Goal: Complete application form: Complete application form

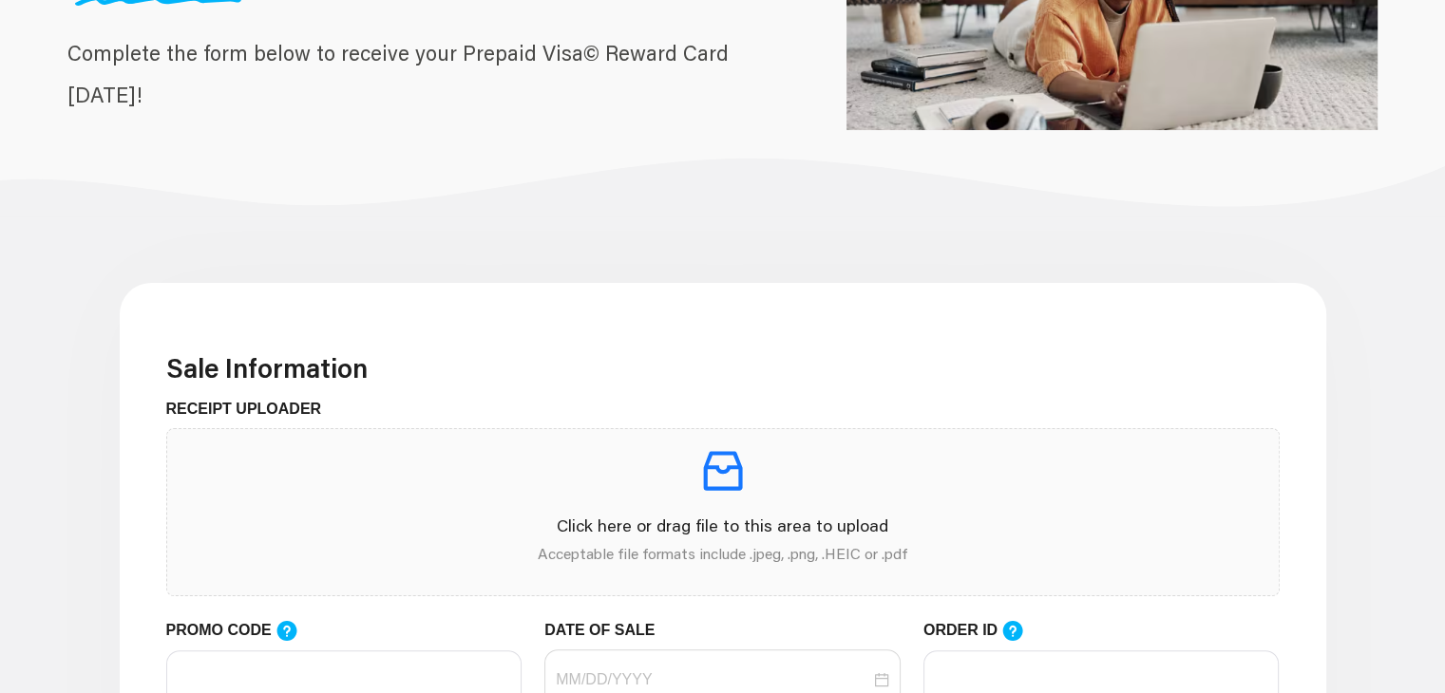
scroll to position [261, 0]
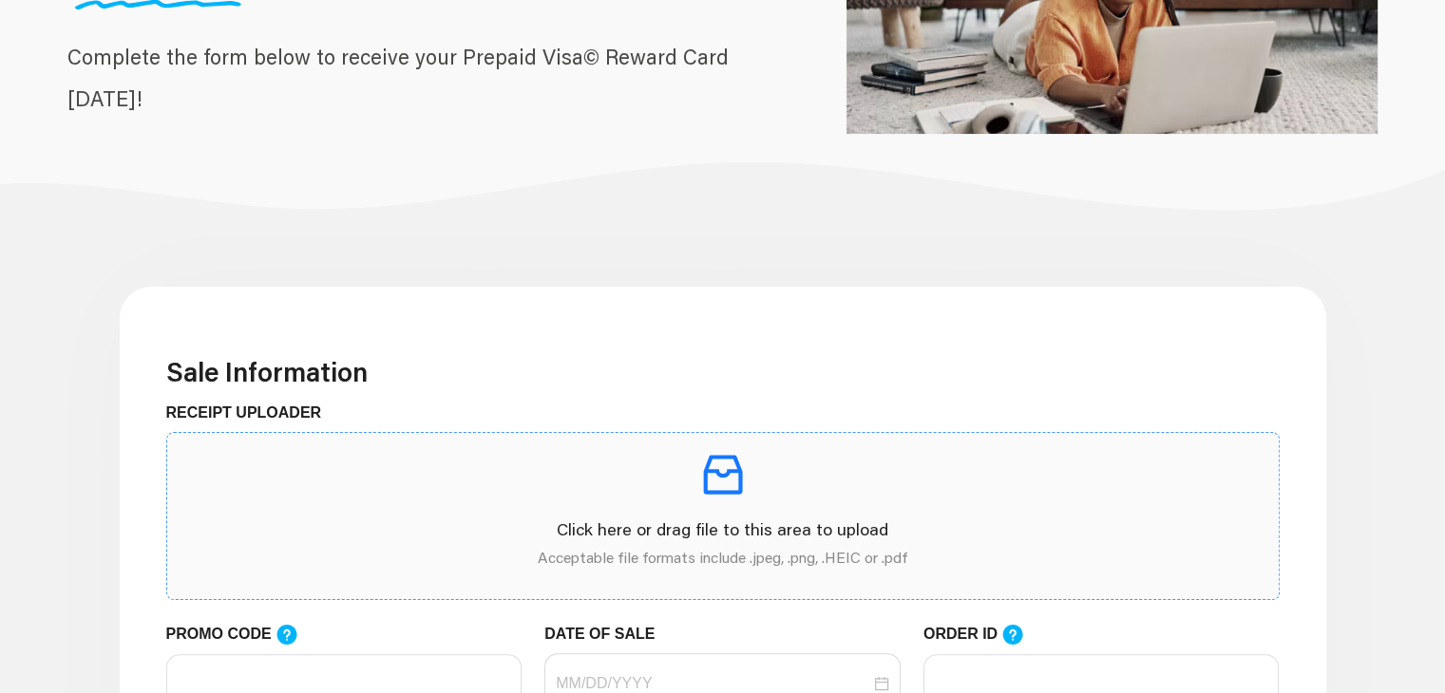
click at [315, 514] on div "Click here or drag file to this area to upload Acceptable file formats include …" at bounding box center [722, 516] width 1081 height 136
click at [476, 500] on p at bounding box center [722, 474] width 1081 height 53
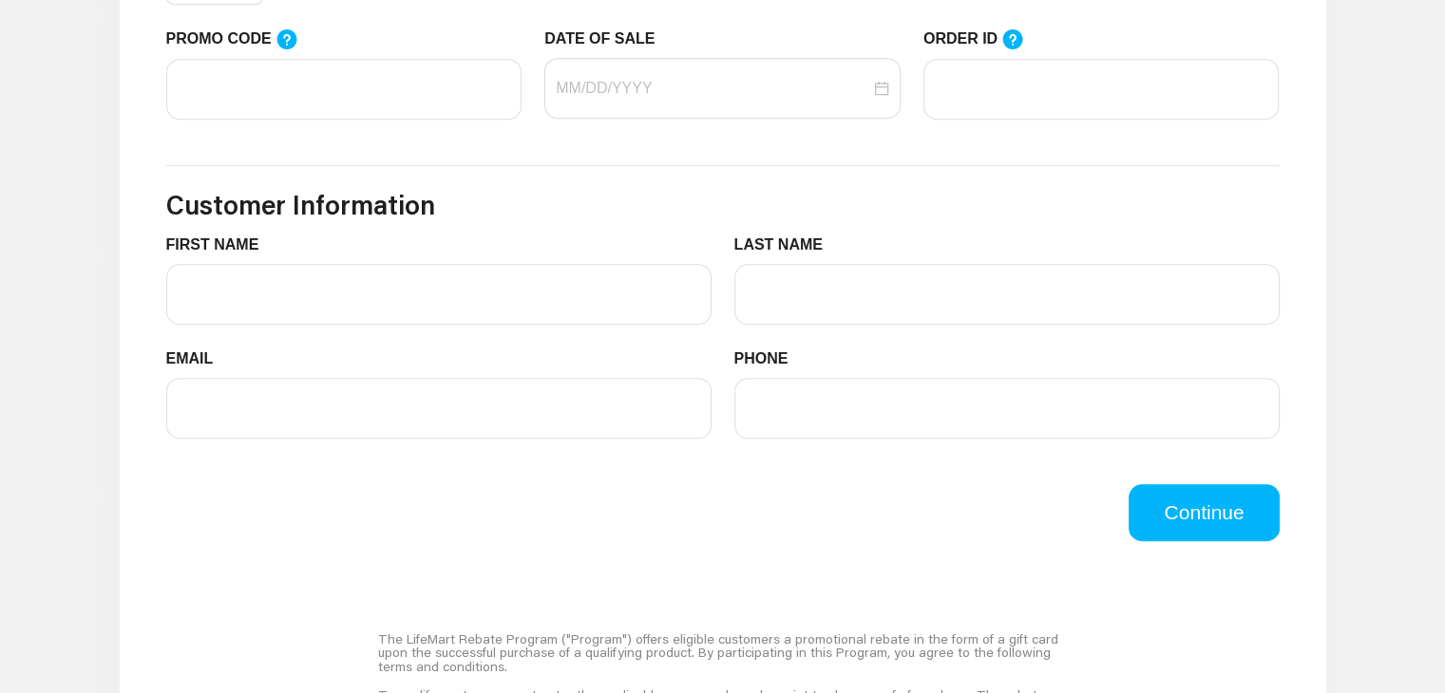
scroll to position [992, 0]
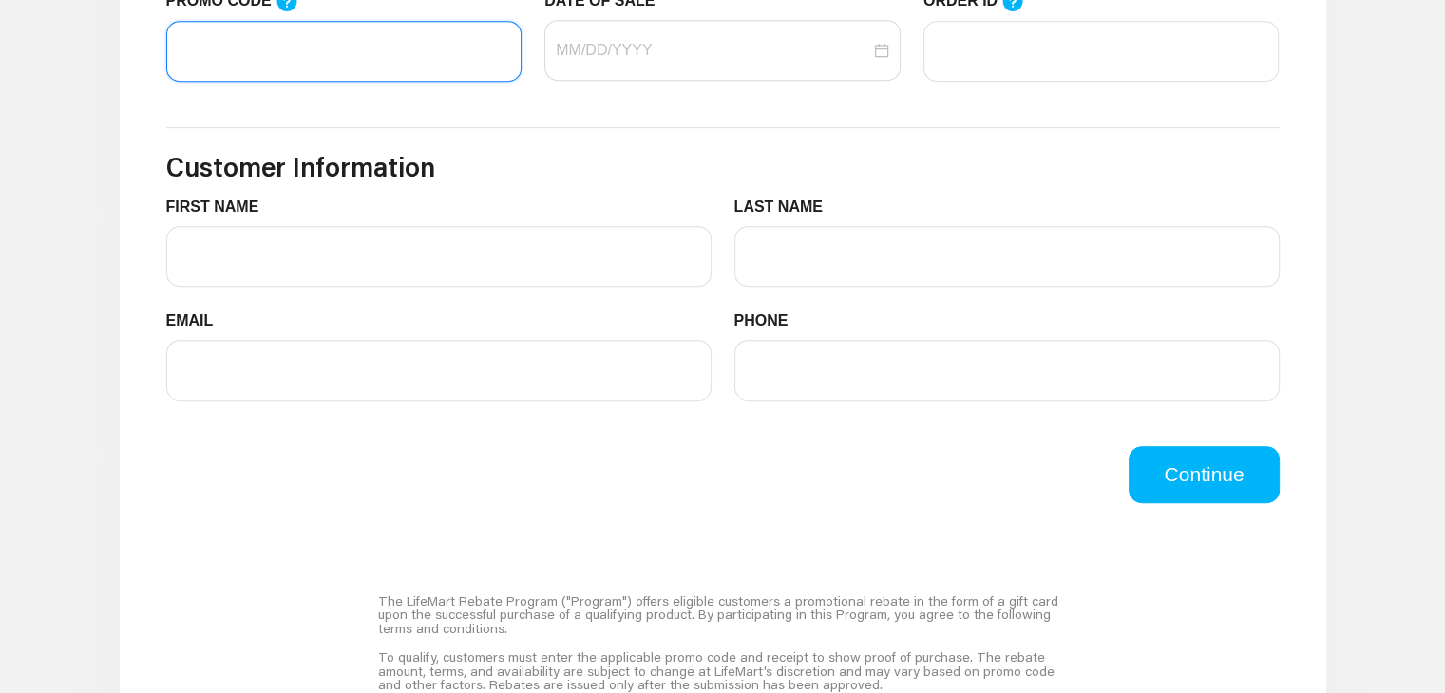
click at [329, 66] on input "PROMO CODE" at bounding box center [344, 51] width 356 height 61
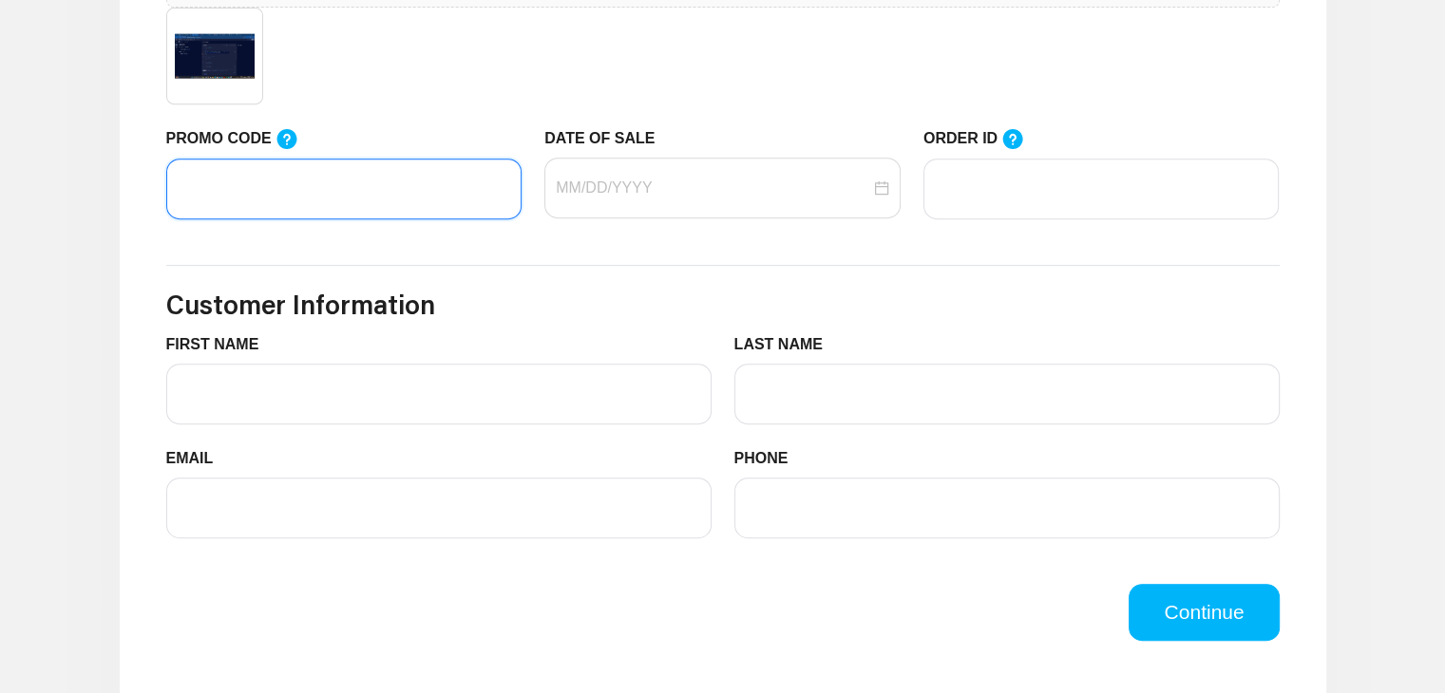
scroll to position [851, 0]
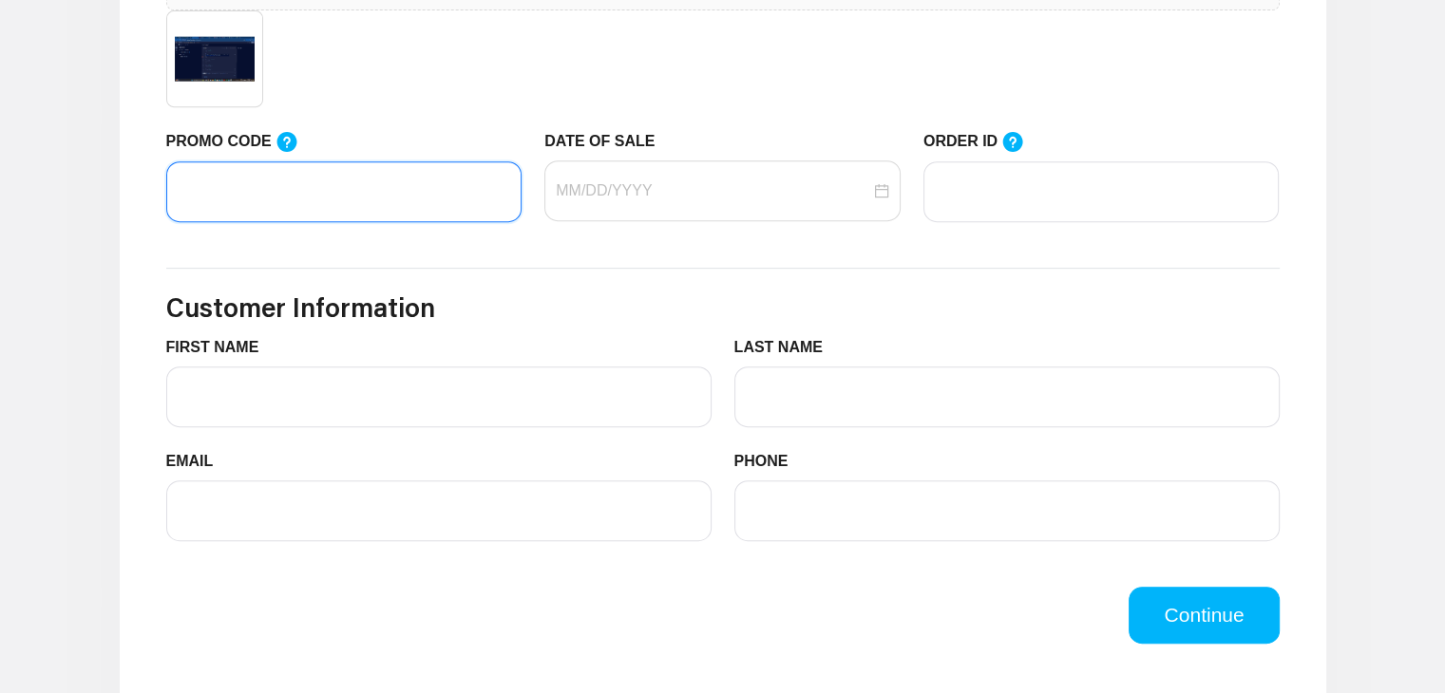
click at [338, 188] on input "PROMO CODE" at bounding box center [344, 191] width 356 height 61
type input "dev"
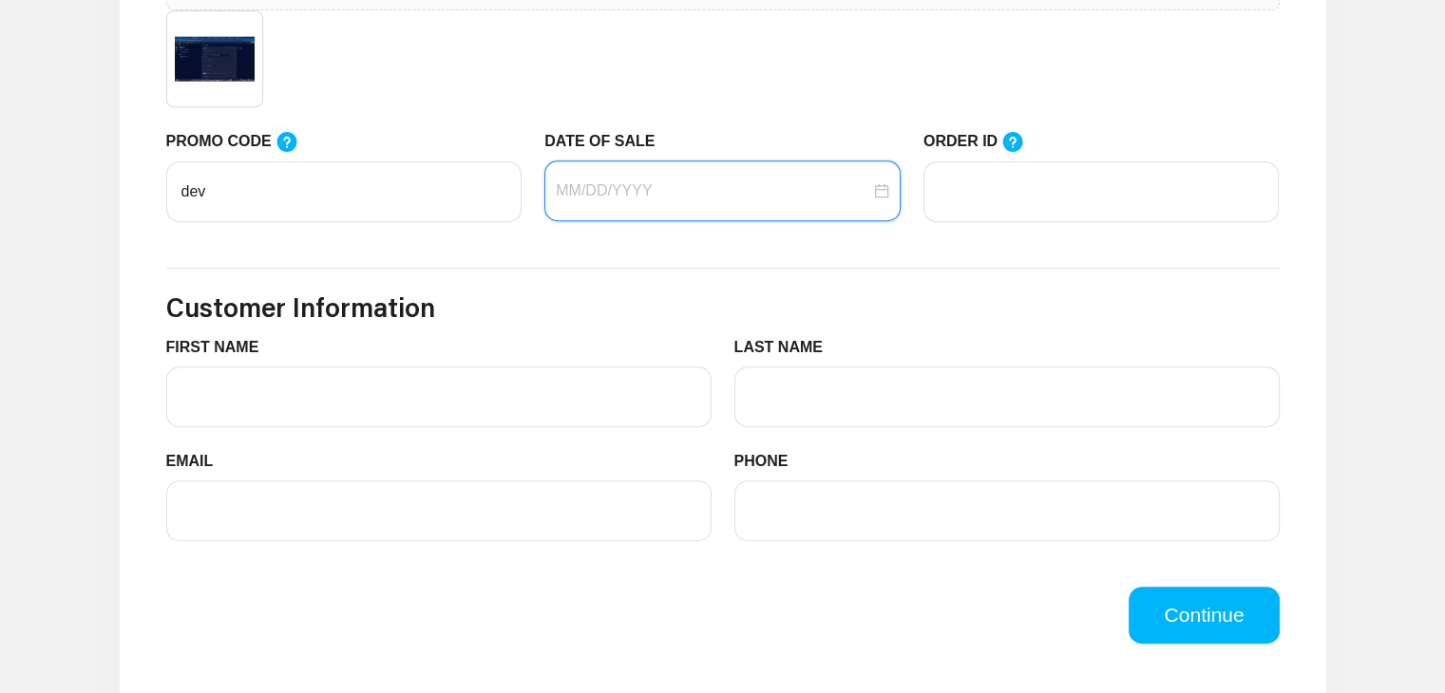
click at [594, 190] on input "DATE OF SALE" at bounding box center [713, 191] width 314 height 23
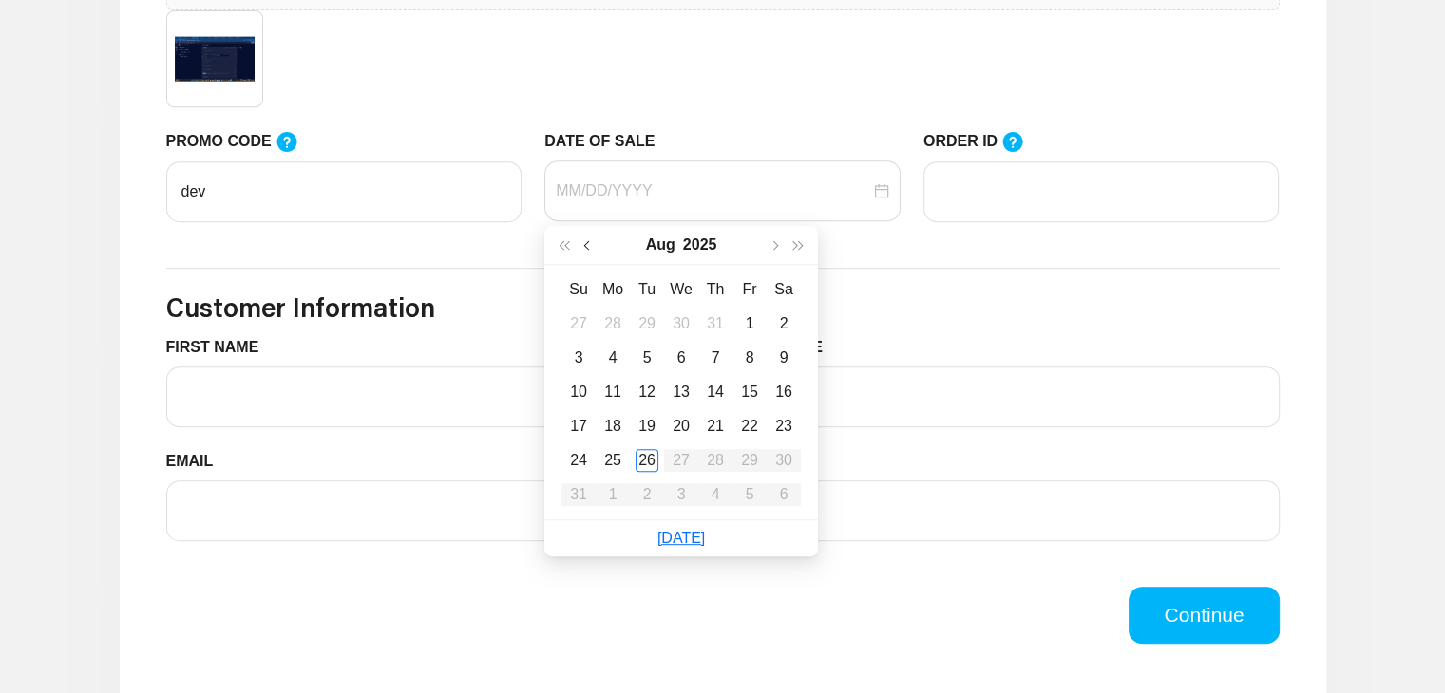
click at [581, 237] on button "button" at bounding box center [589, 245] width 25 height 38
type input "[DATE]"
click at [685, 426] on div "25" at bounding box center [681, 426] width 23 height 23
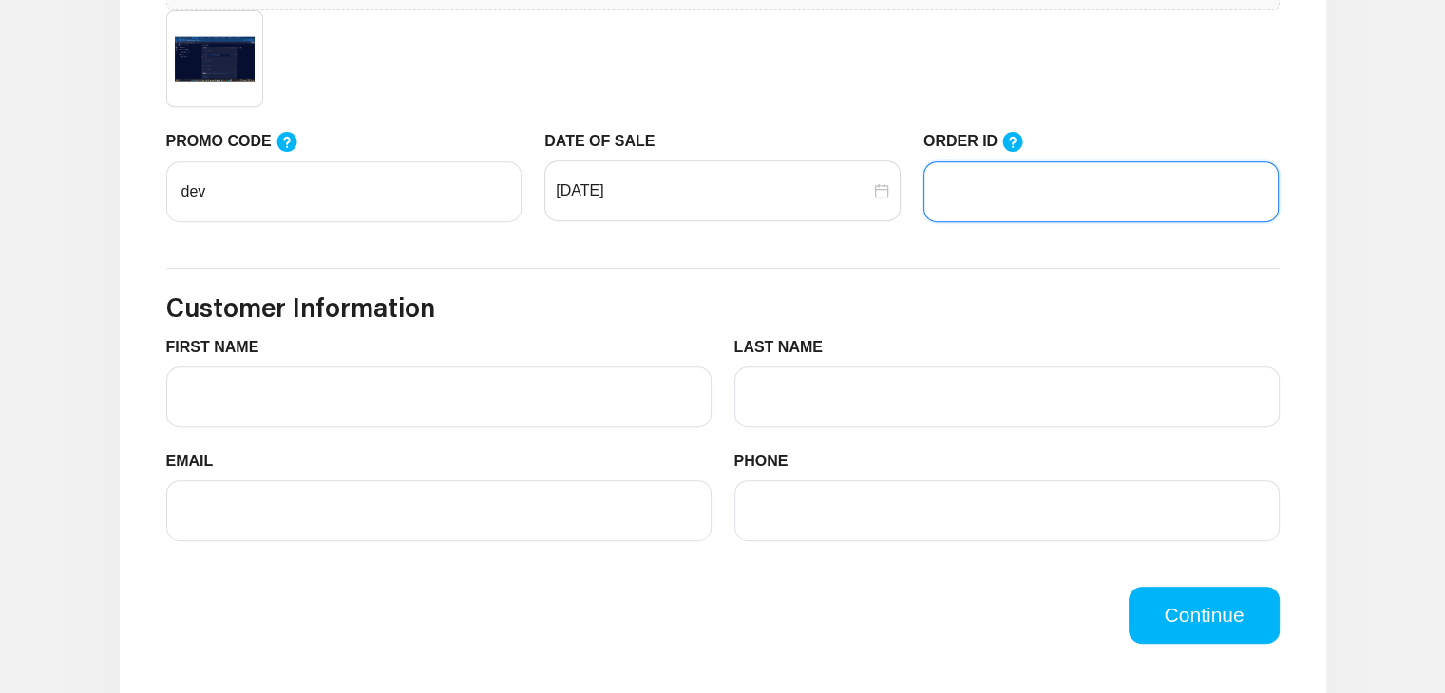
click at [1018, 189] on input "ORDER ID" at bounding box center [1101, 191] width 356 height 61
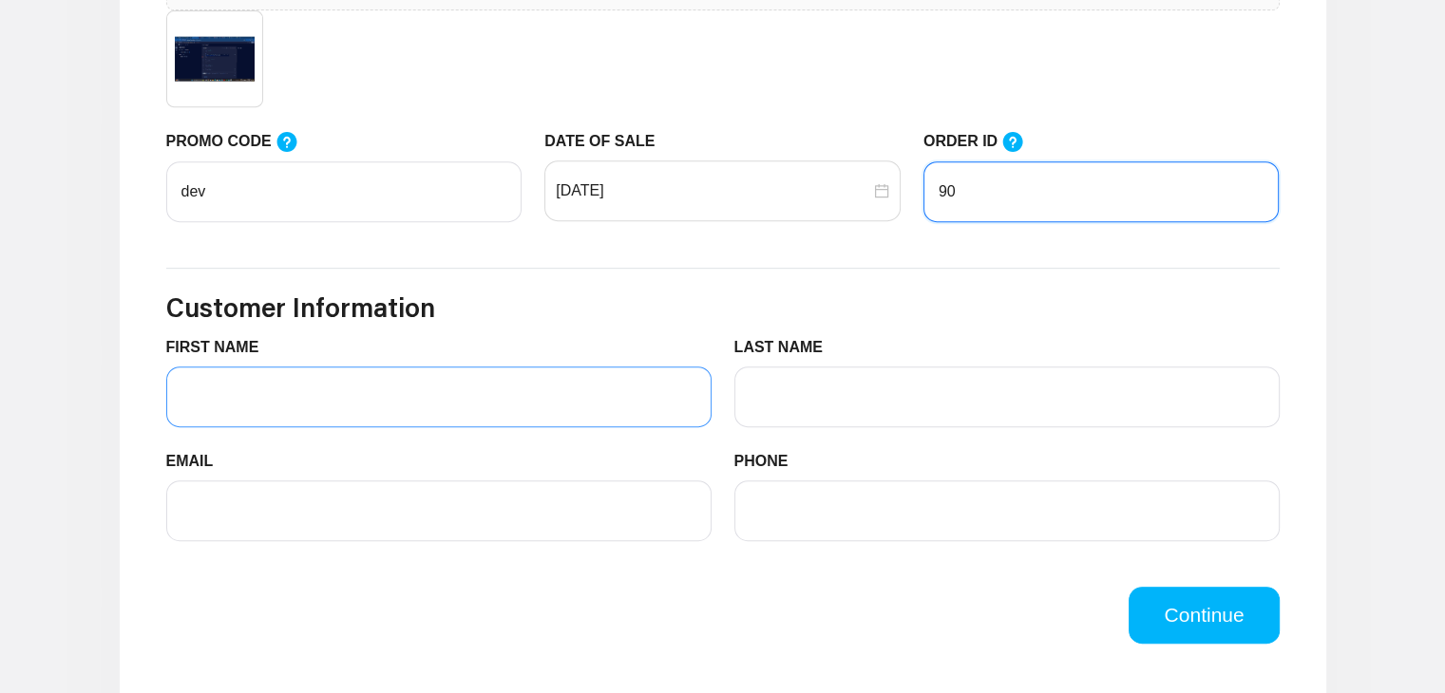
type input "90"
click at [409, 417] on input "FIRST NAME" at bounding box center [438, 397] width 545 height 61
type input "[PERSON_NAME]"
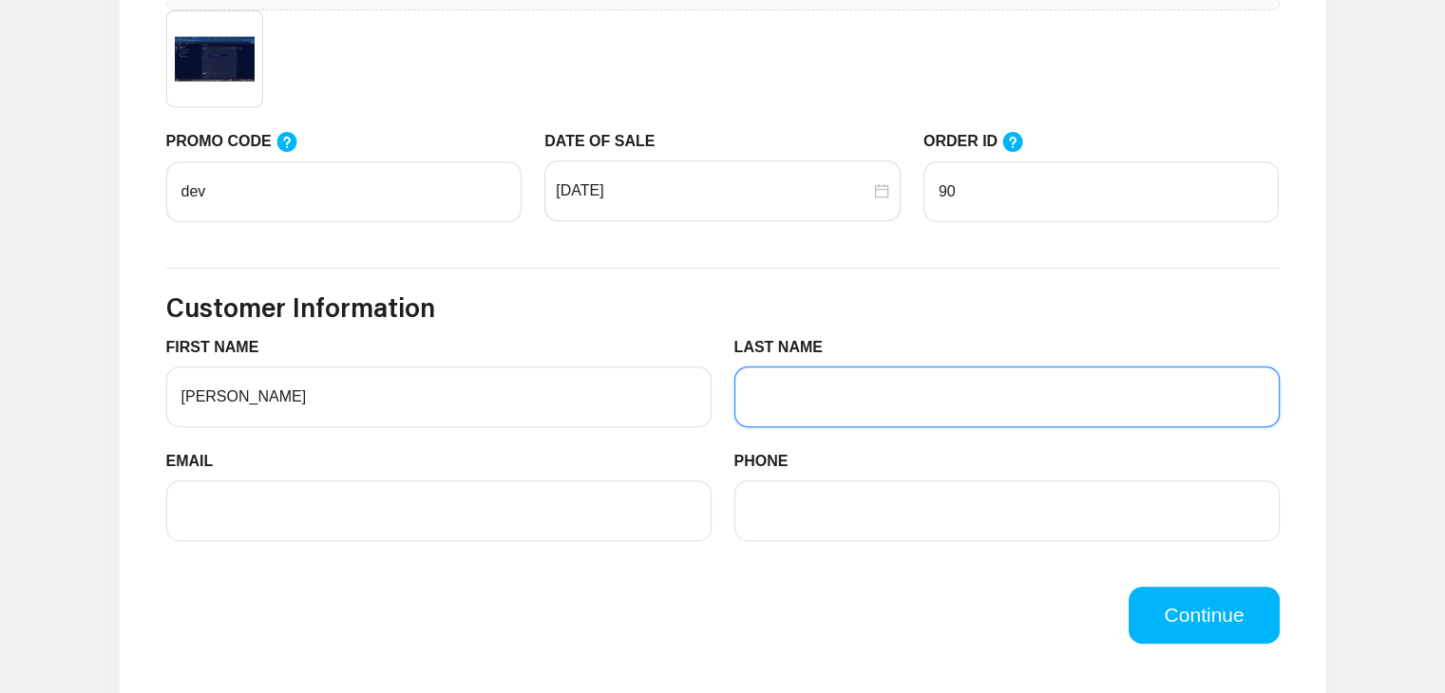
drag, startPoint x: 823, startPoint y: 398, endPoint x: 840, endPoint y: 455, distance: 59.5
click at [840, 455] on form "FIRST NAME Harsha LAST NAME EMAIL PHONE" at bounding box center [722, 450] width 1113 height 228
type input "S"
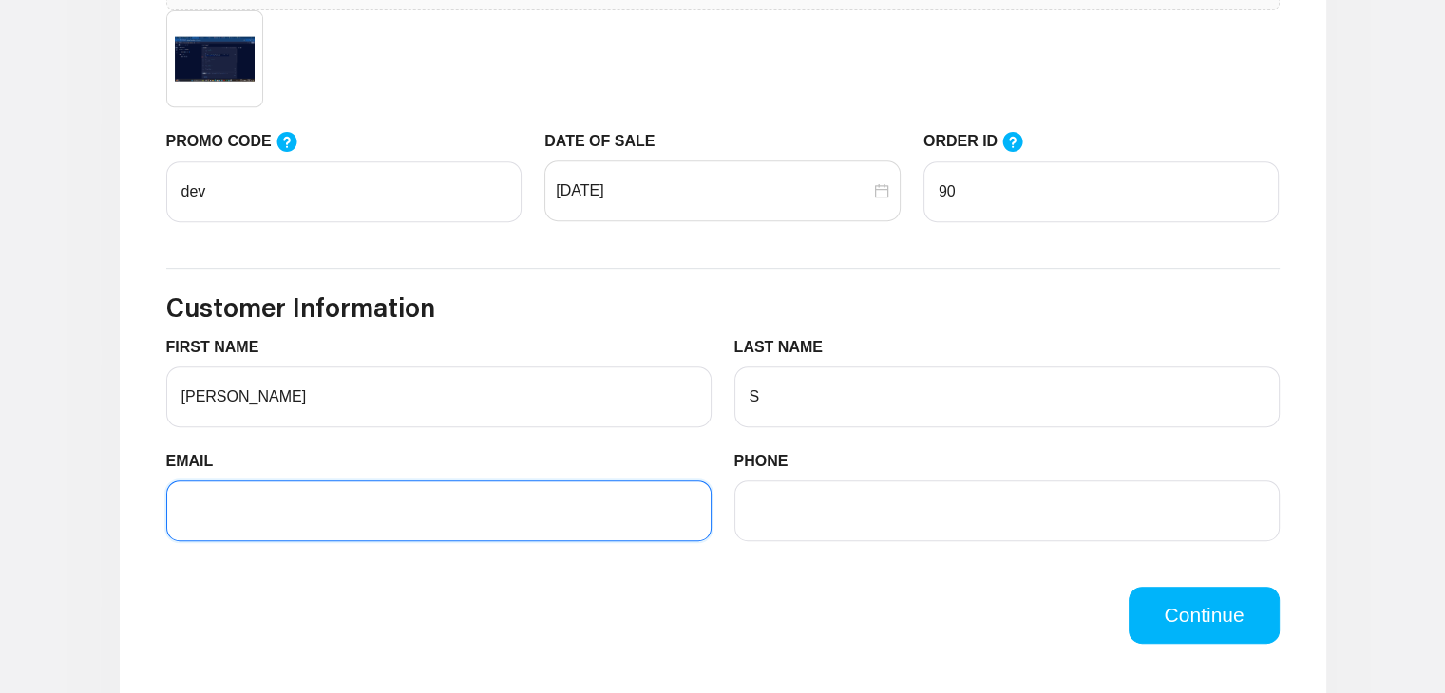
click at [528, 507] on input "EMAIL" at bounding box center [438, 511] width 545 height 61
type input "[EMAIL_ADDRESS][DOMAIN_NAME]"
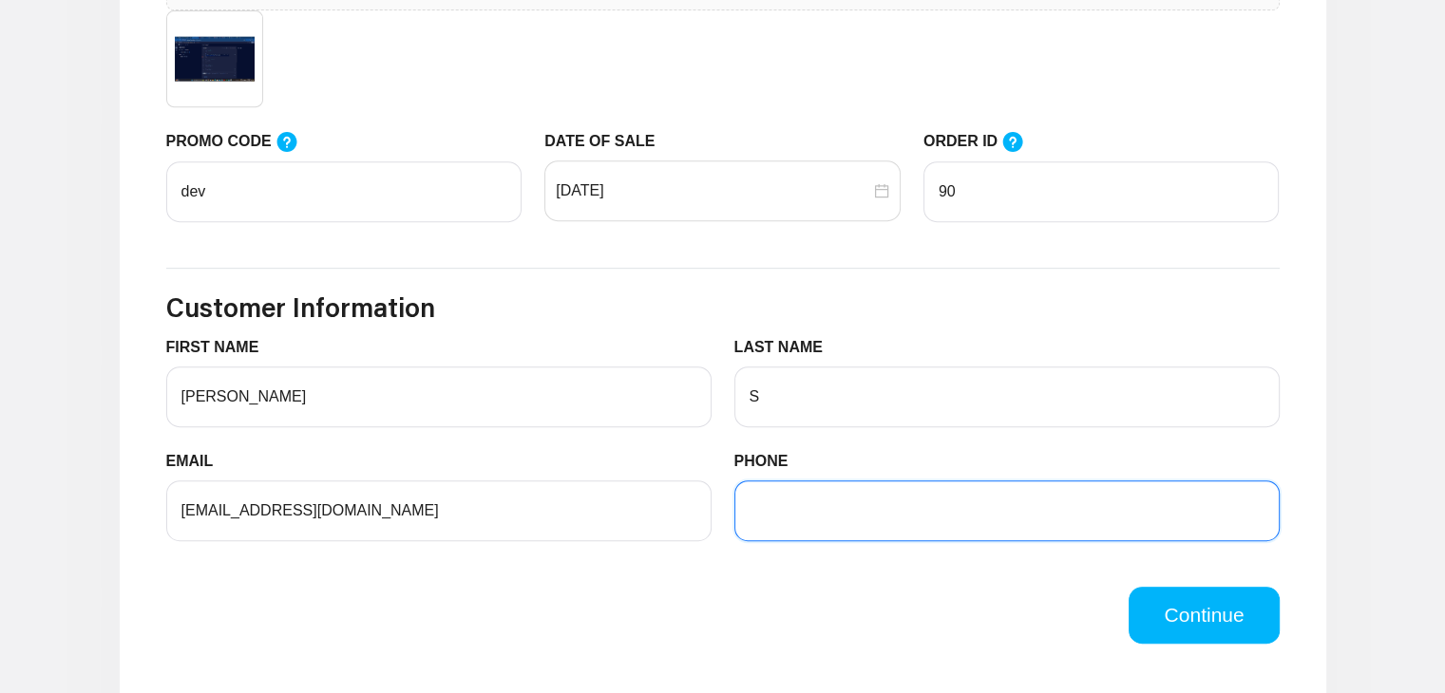
drag, startPoint x: 867, startPoint y: 509, endPoint x: 893, endPoint y: 290, distance: 220.9
click at [893, 290] on form "Sale Information RECEIPT UPLOADER Click here or drag file to this area to uploa…" at bounding box center [722, 205] width 1113 height 878
type input "8668742137"
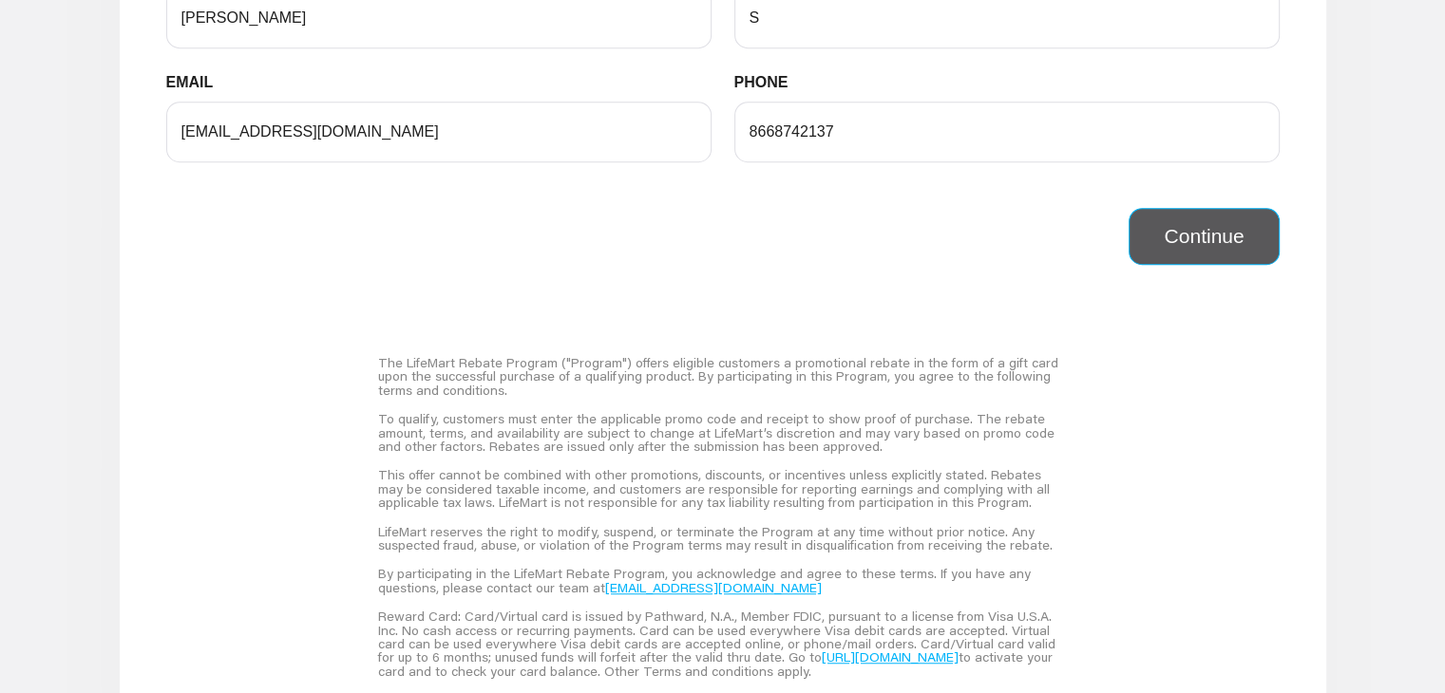
click at [1235, 229] on button "Continue" at bounding box center [1203, 236] width 150 height 57
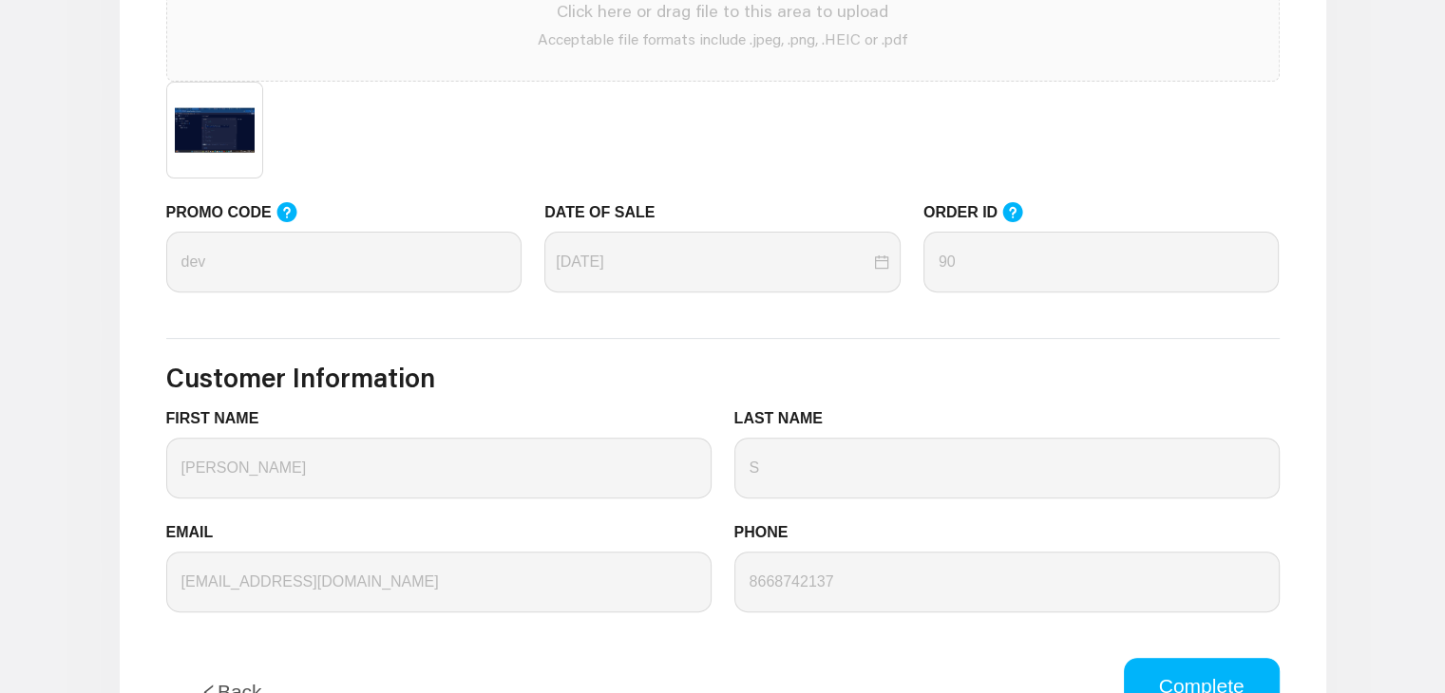
scroll to position [740, 0]
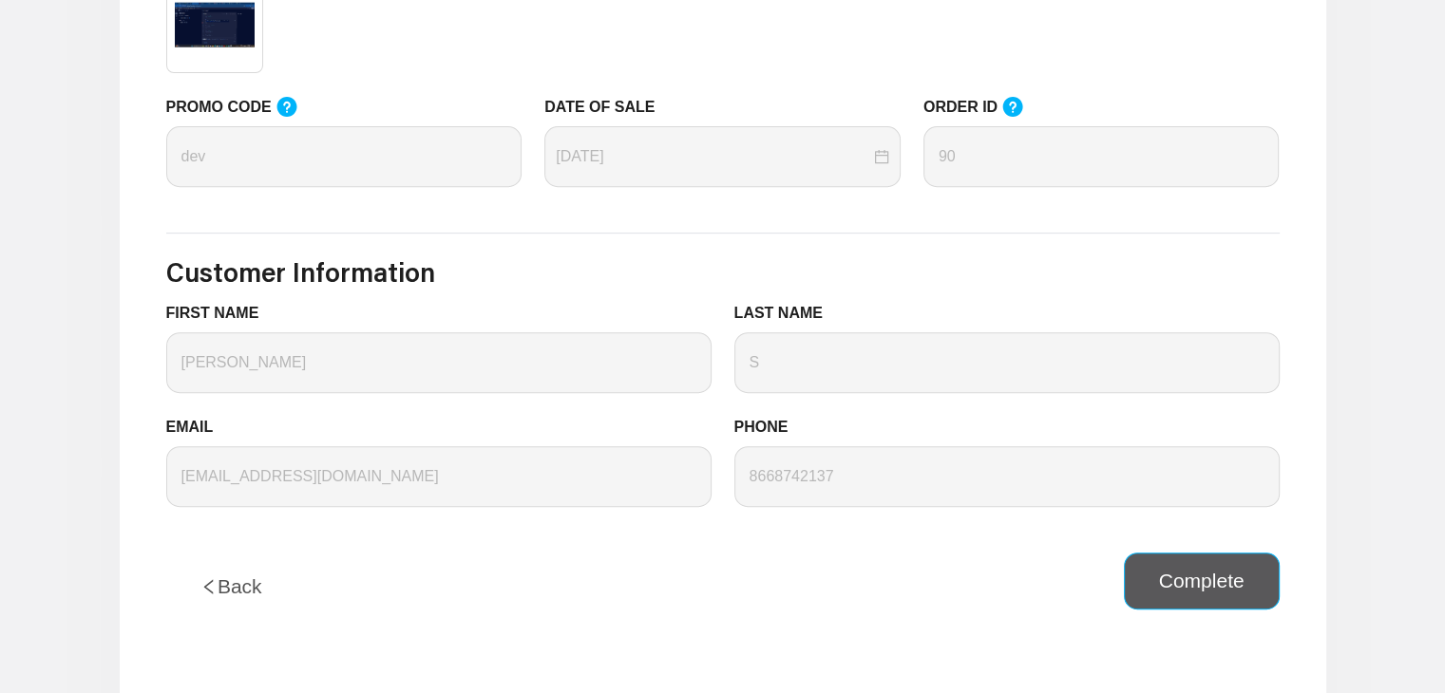
click at [1198, 559] on button "Complete" at bounding box center [1202, 581] width 156 height 57
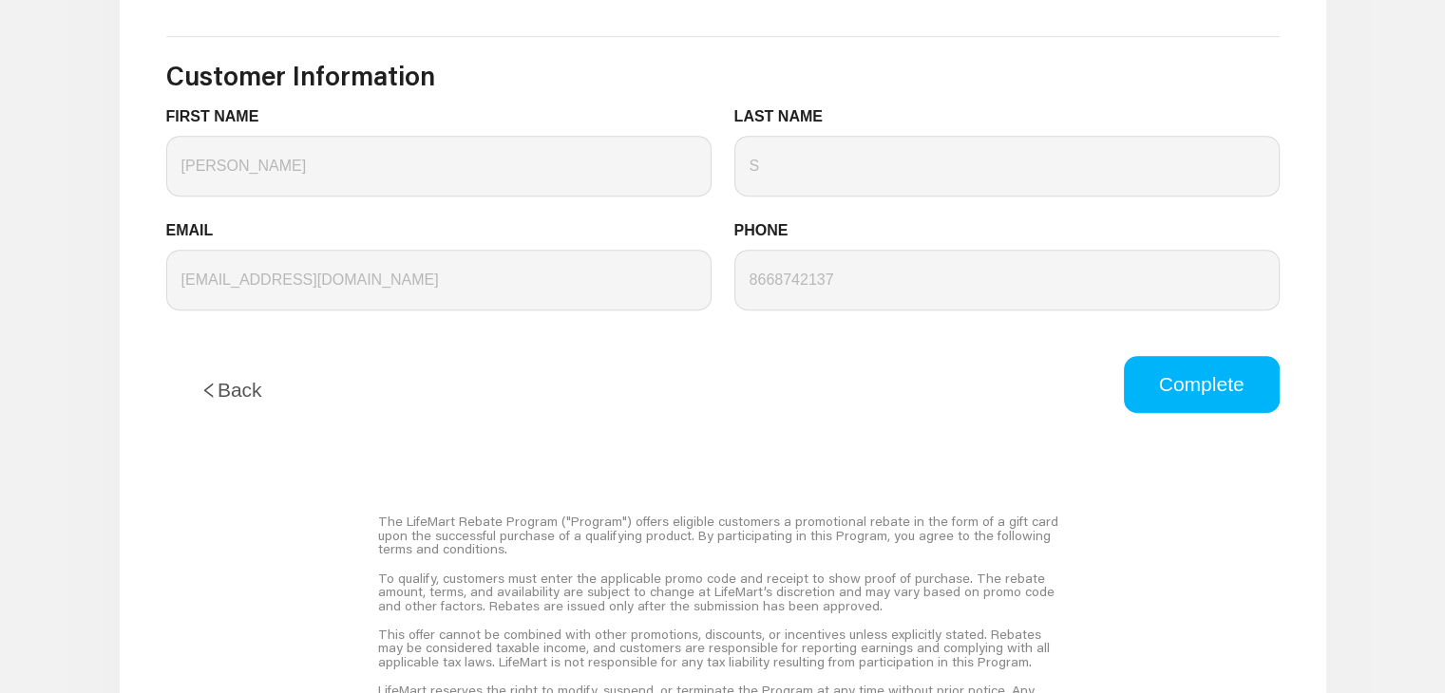
scroll to position [935, 0]
click at [247, 389] on button "Back" at bounding box center [231, 392] width 130 height 68
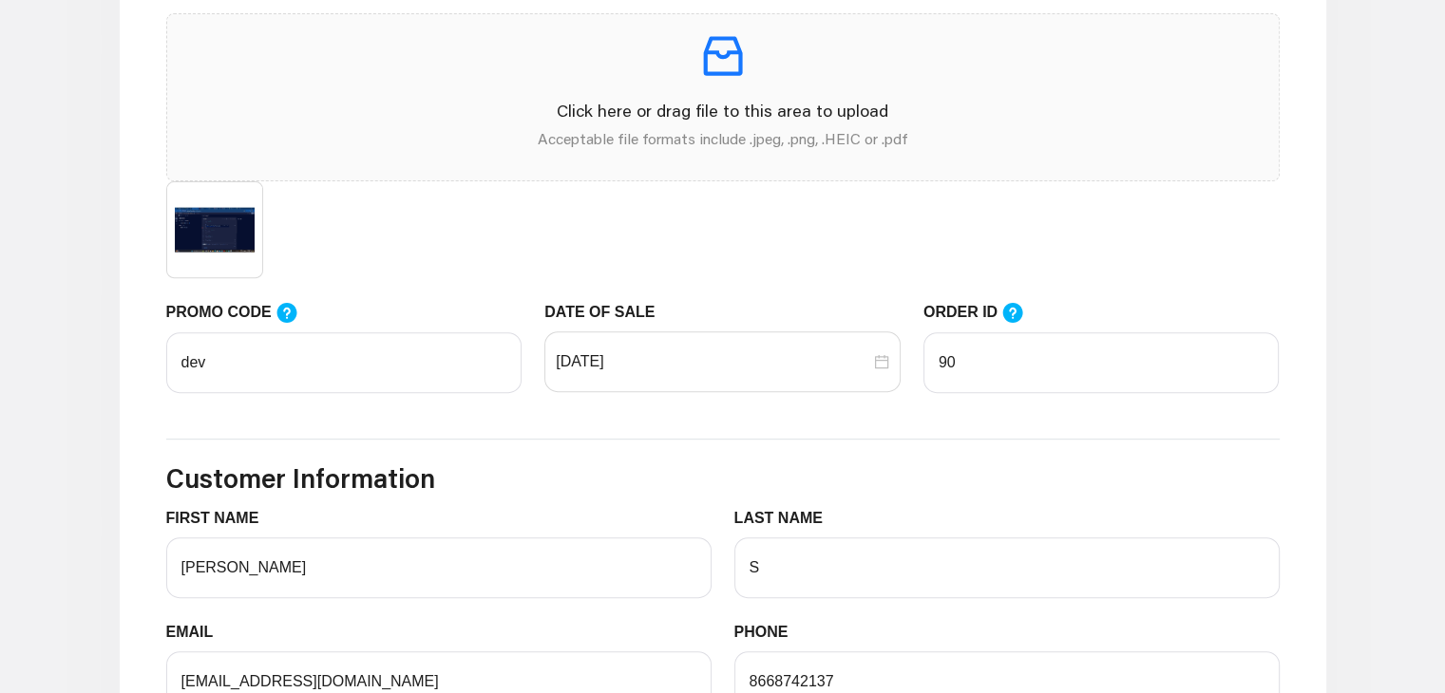
scroll to position [713, 0]
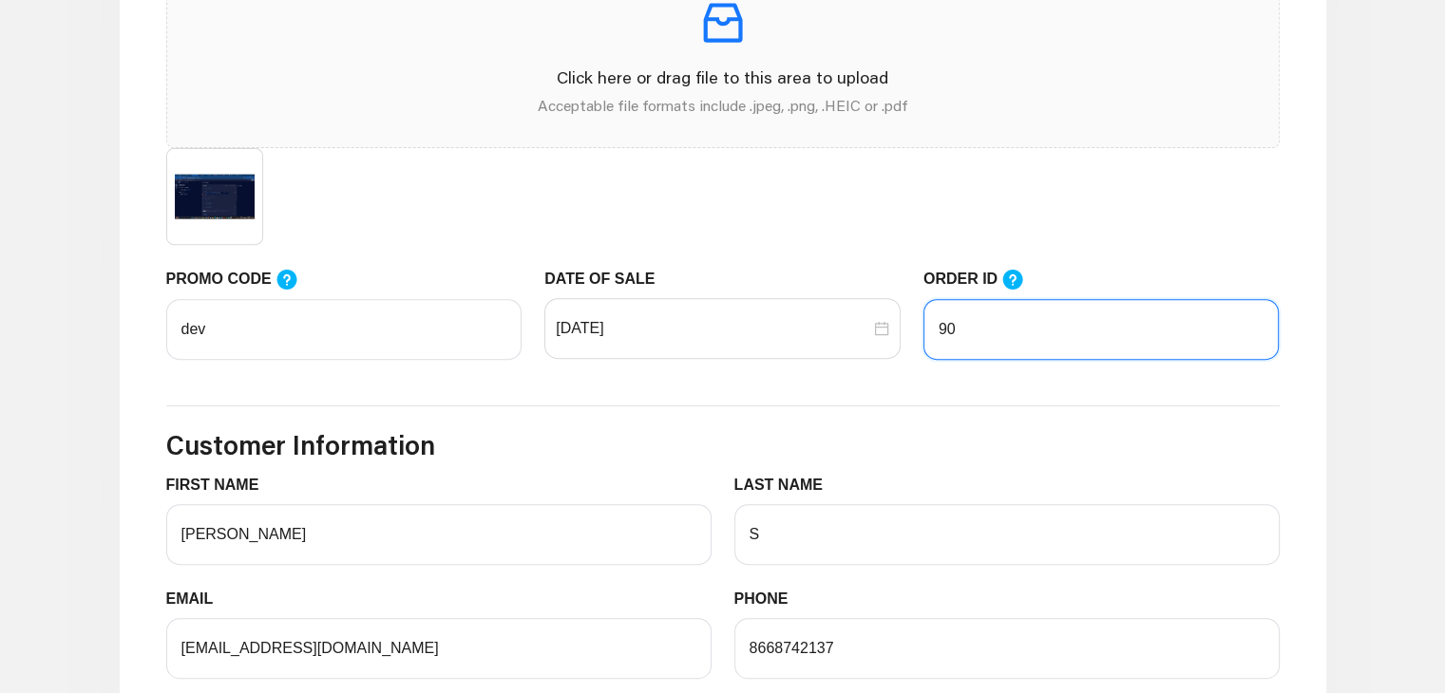
click at [955, 337] on input "90" at bounding box center [1101, 329] width 356 height 61
type input "9"
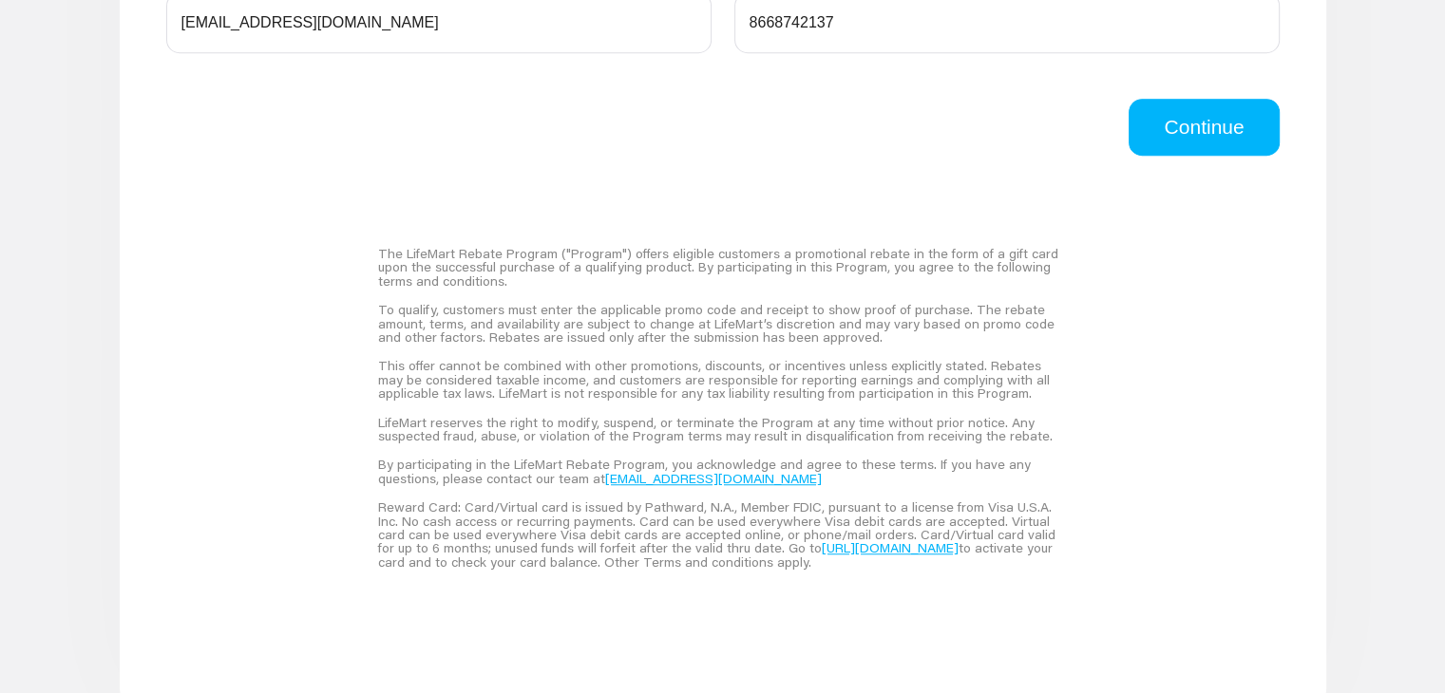
scroll to position [1428, 0]
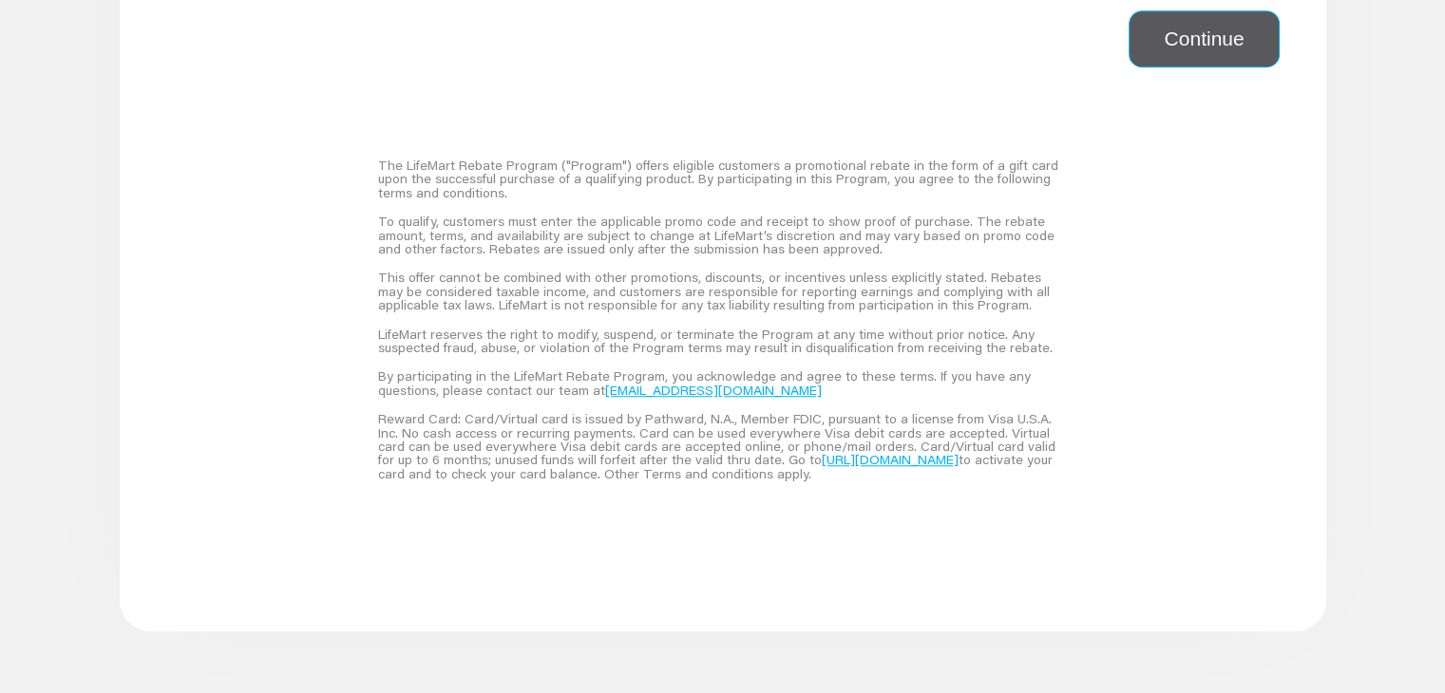
type input "78"
click at [1163, 58] on button "Continue" at bounding box center [1203, 38] width 150 height 57
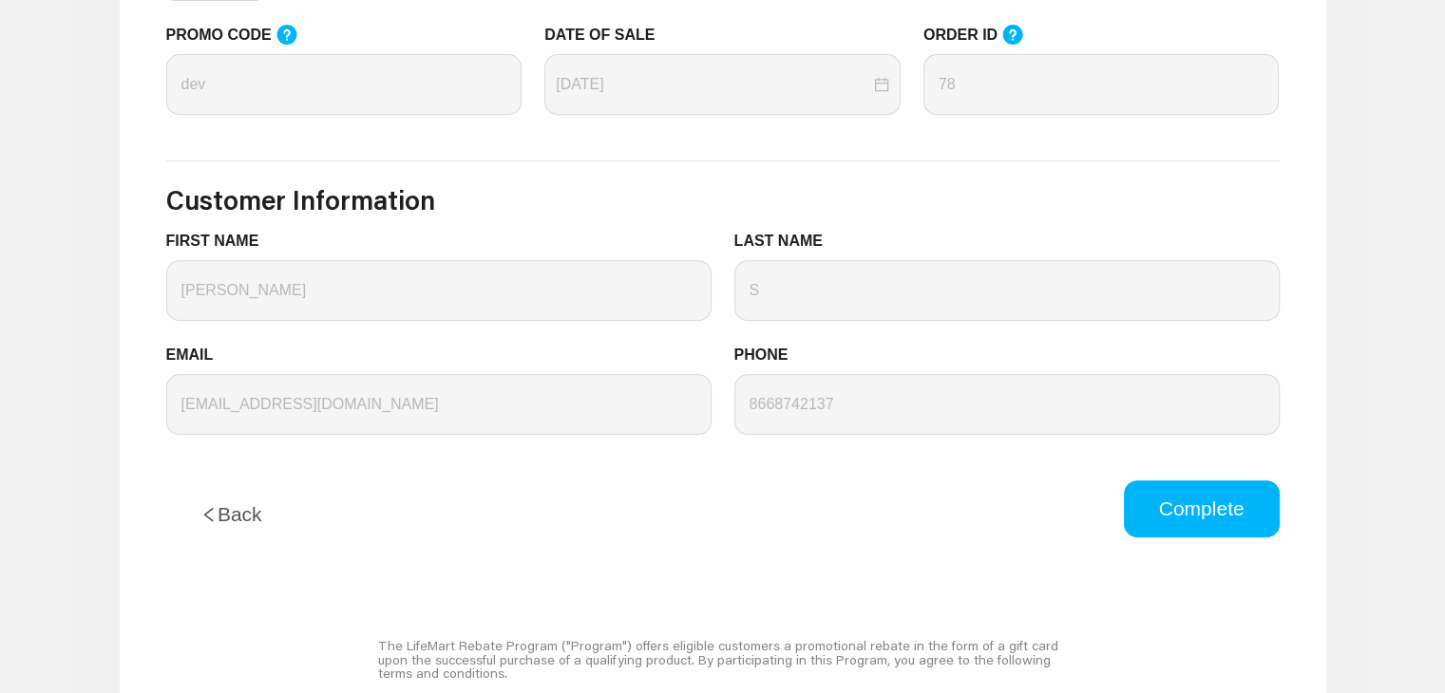
scroll to position [839, 0]
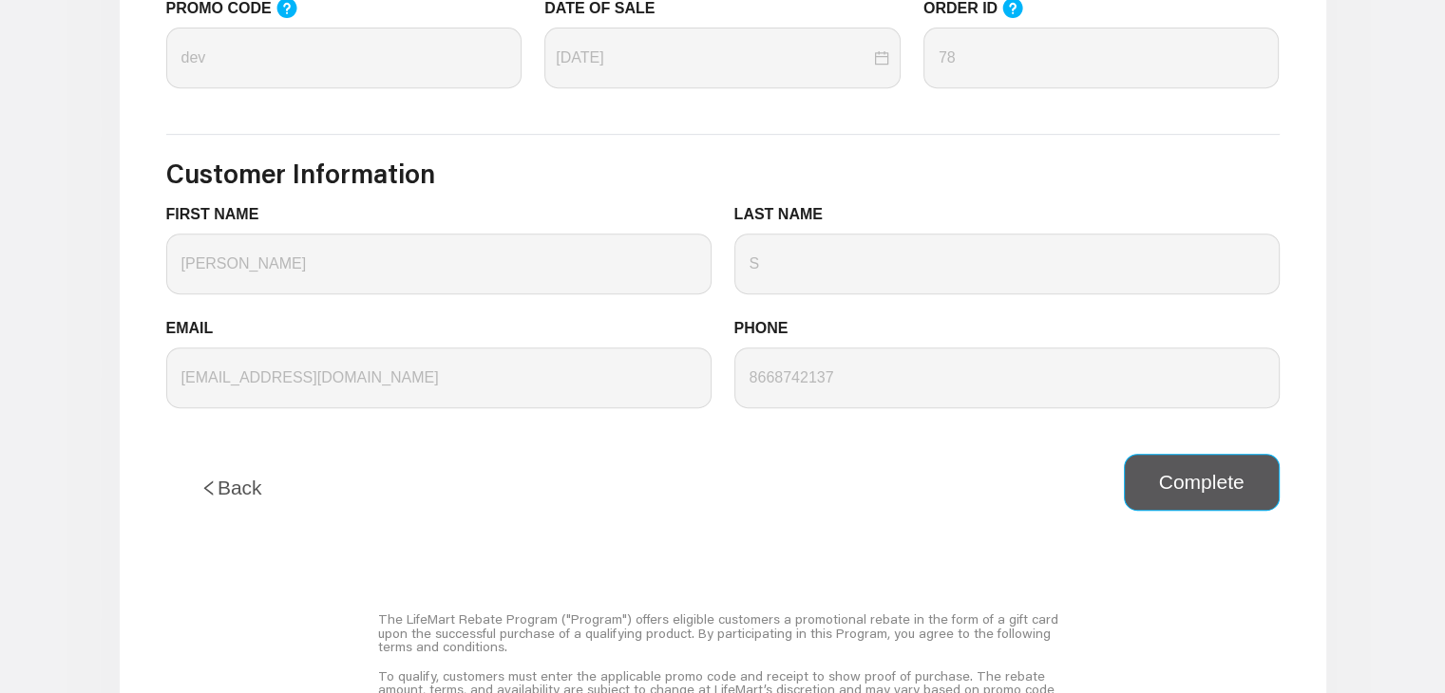
click at [1178, 459] on button "Complete" at bounding box center [1202, 482] width 156 height 57
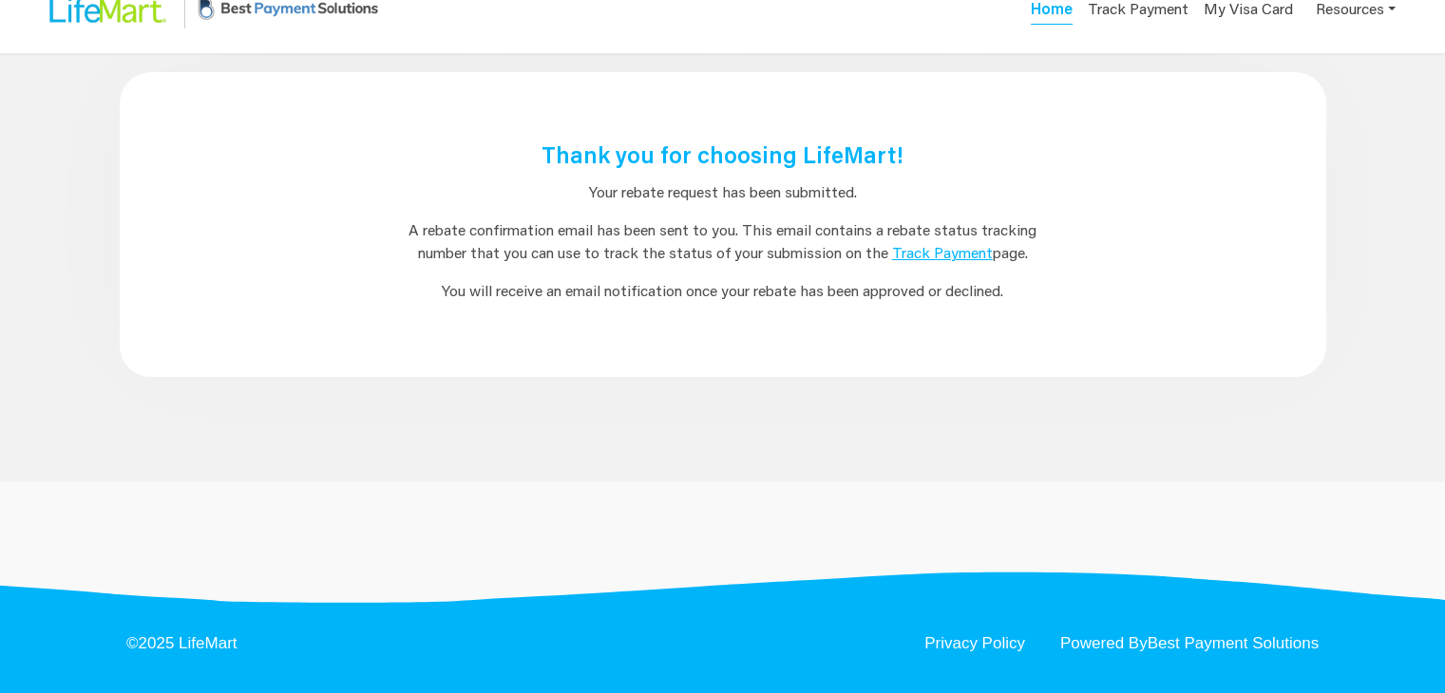
scroll to position [0, 0]
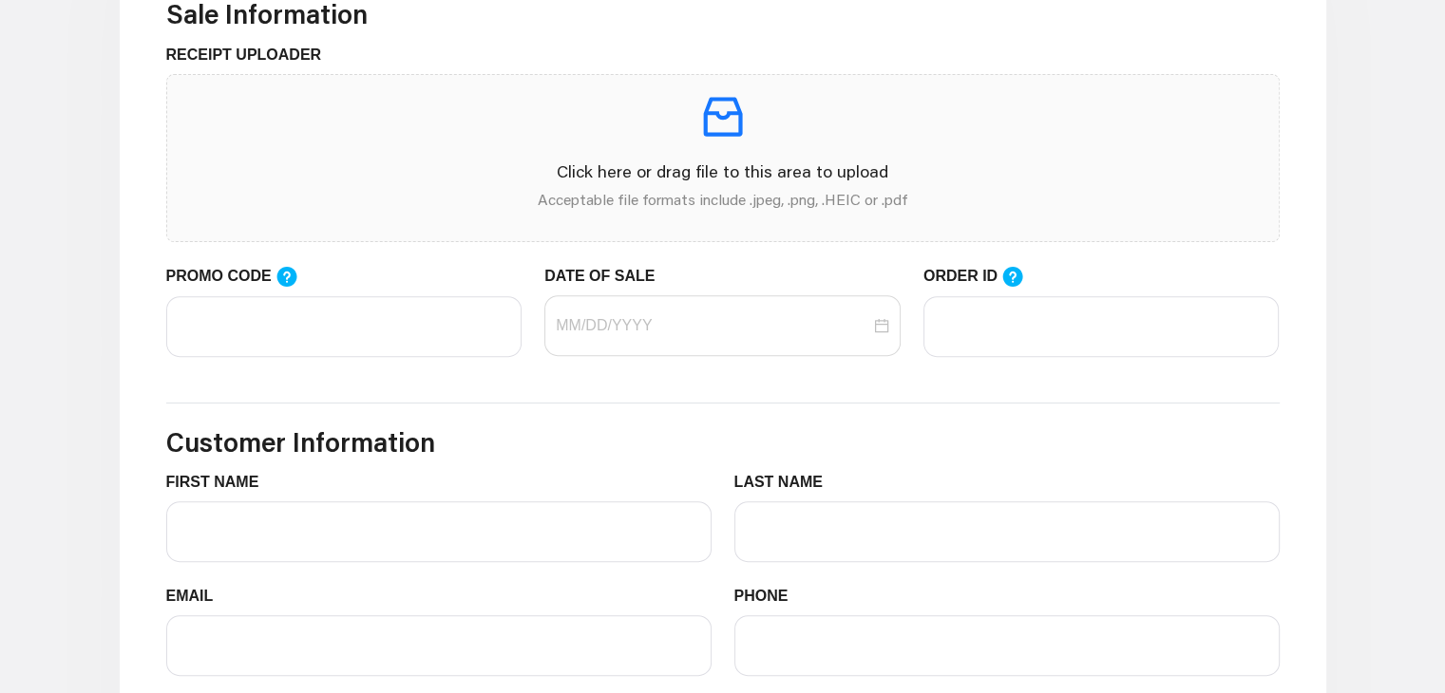
scroll to position [623, 0]
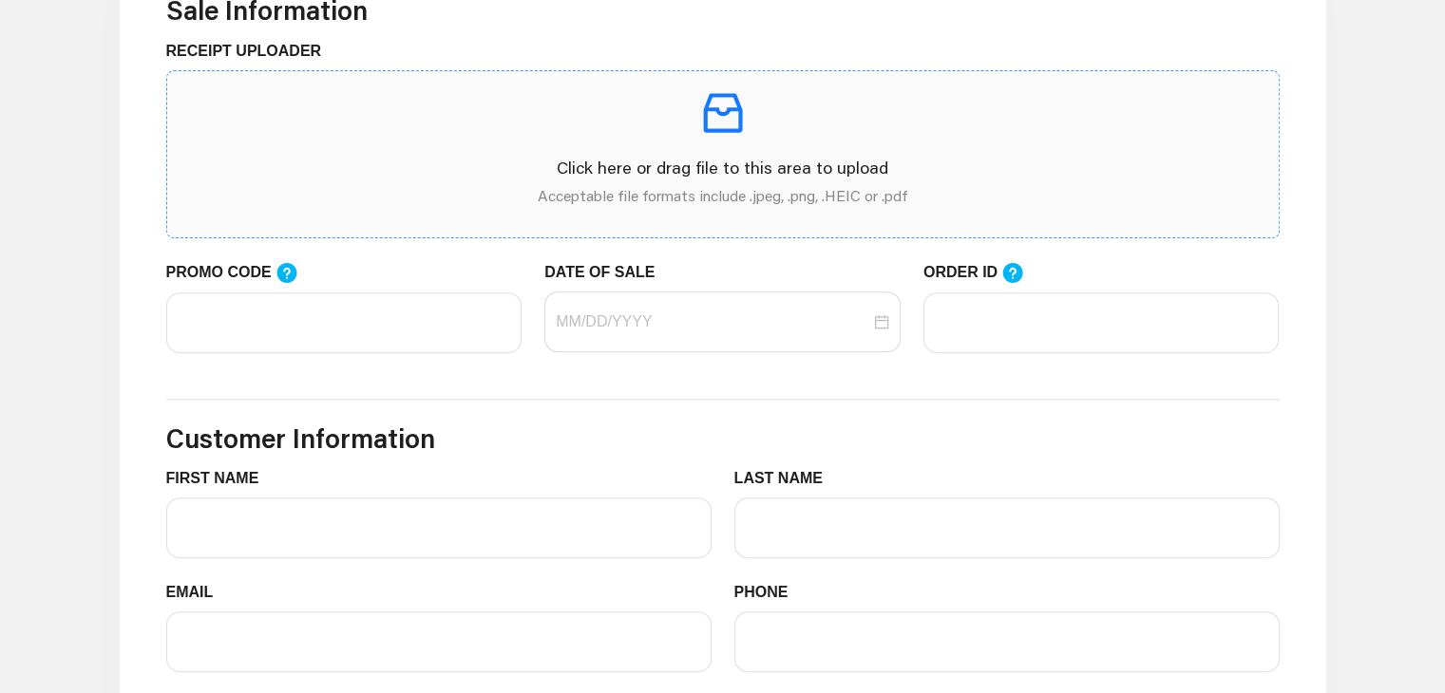
click at [536, 163] on p "Click here or drag file to this area to upload" at bounding box center [722, 168] width 1081 height 26
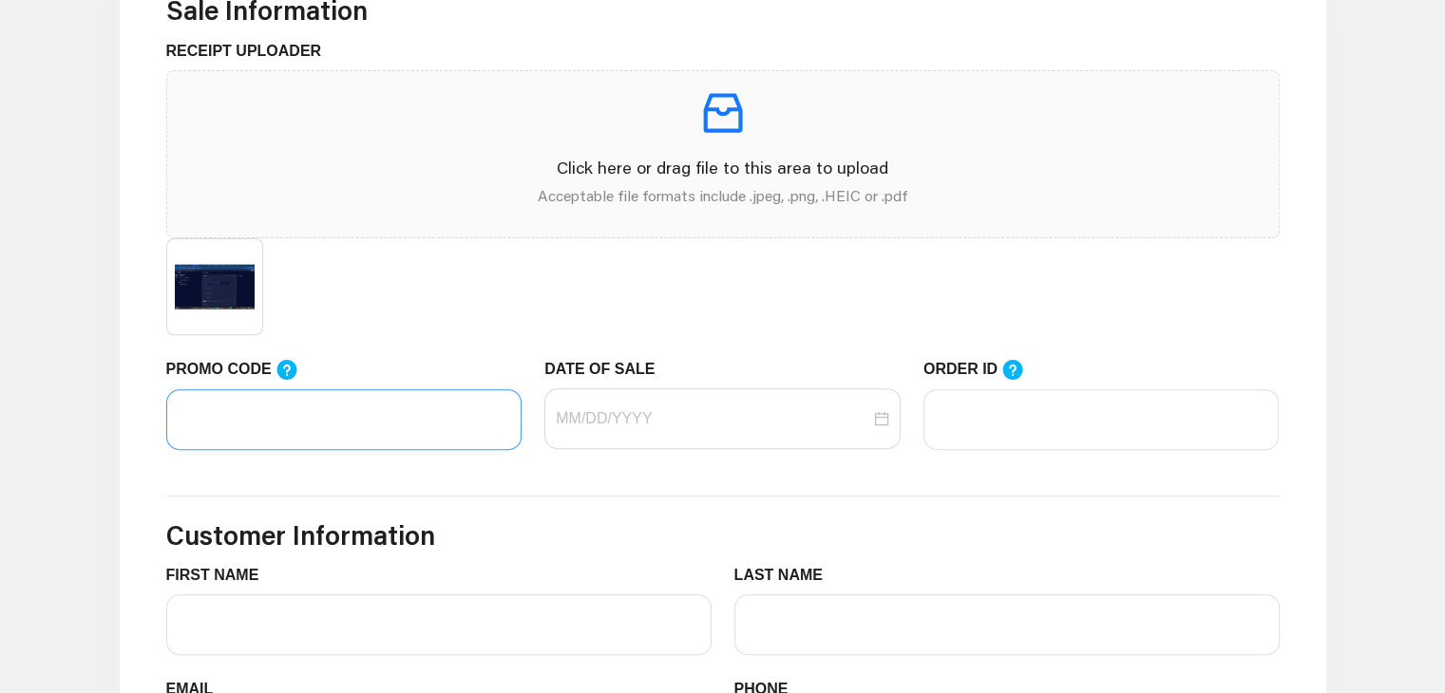
click at [414, 347] on div "RECEIPT UPLOADER Click here or drag file to this area to upload Acceptable file…" at bounding box center [723, 199] width 1136 height 318
drag, startPoint x: 327, startPoint y: 447, endPoint x: 312, endPoint y: 471, distance: 28.2
click at [312, 471] on div "PROMO CODE" at bounding box center [344, 415] width 379 height 115
type input "dev"
click at [644, 410] on input "DATE OF SALE" at bounding box center [713, 418] width 314 height 23
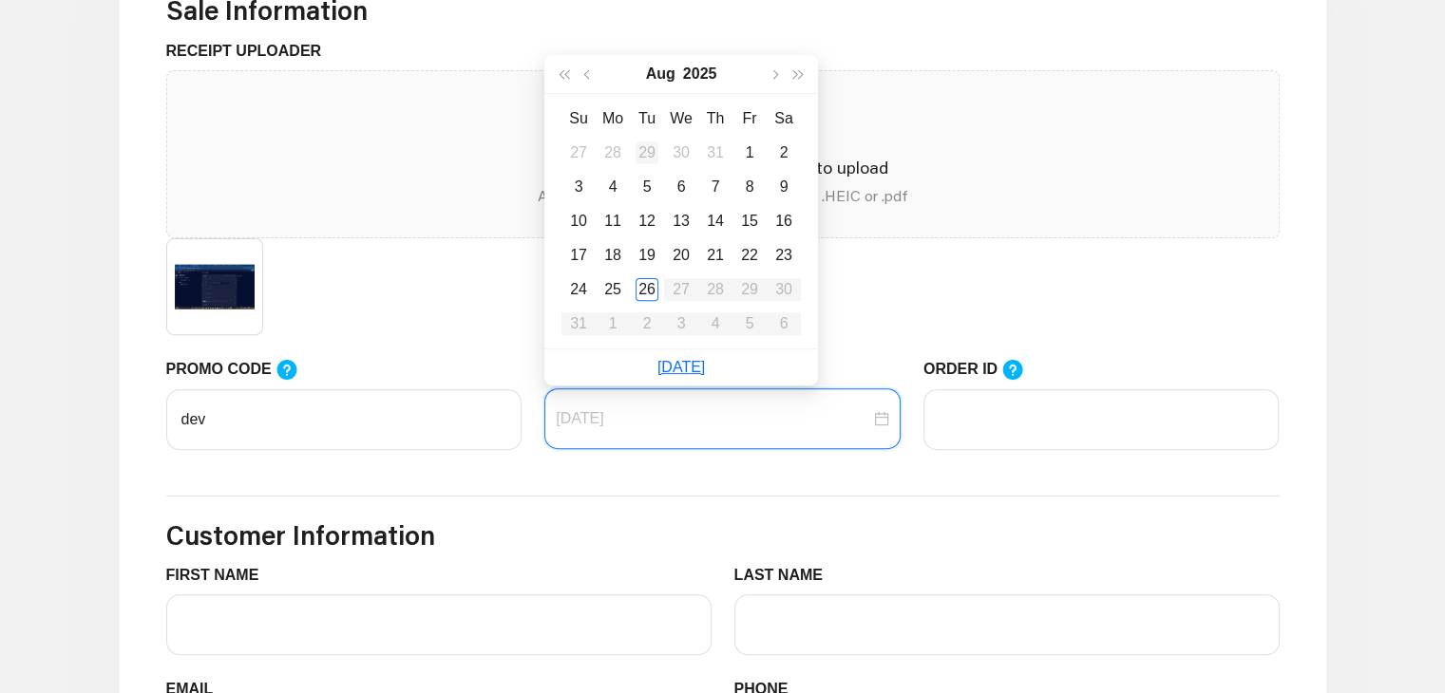
type input "[DATE]"
click at [588, 69] on span "button" at bounding box center [587, 73] width 9 height 9
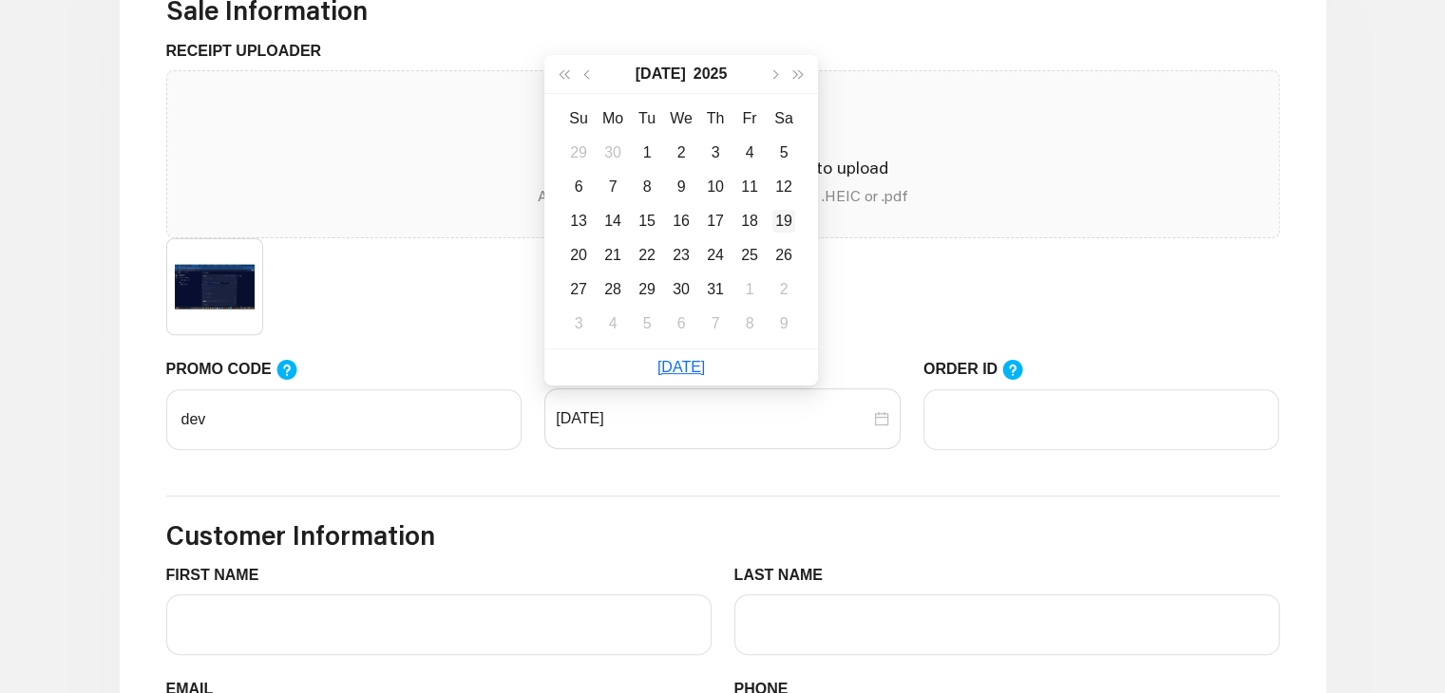
type input "[DATE]"
drag, startPoint x: 588, startPoint y: 69, endPoint x: 793, endPoint y: 210, distance: 248.7
click at [793, 210] on div "[DATE] Su Mo Tu We Th Fr Sa 29 30 1 2 3 4 5 6 7 8 9 10 11 12 13 14 15 16 17 18 …" at bounding box center [681, 202] width 274 height 294
click at [793, 210] on div "19" at bounding box center [783, 221] width 23 height 23
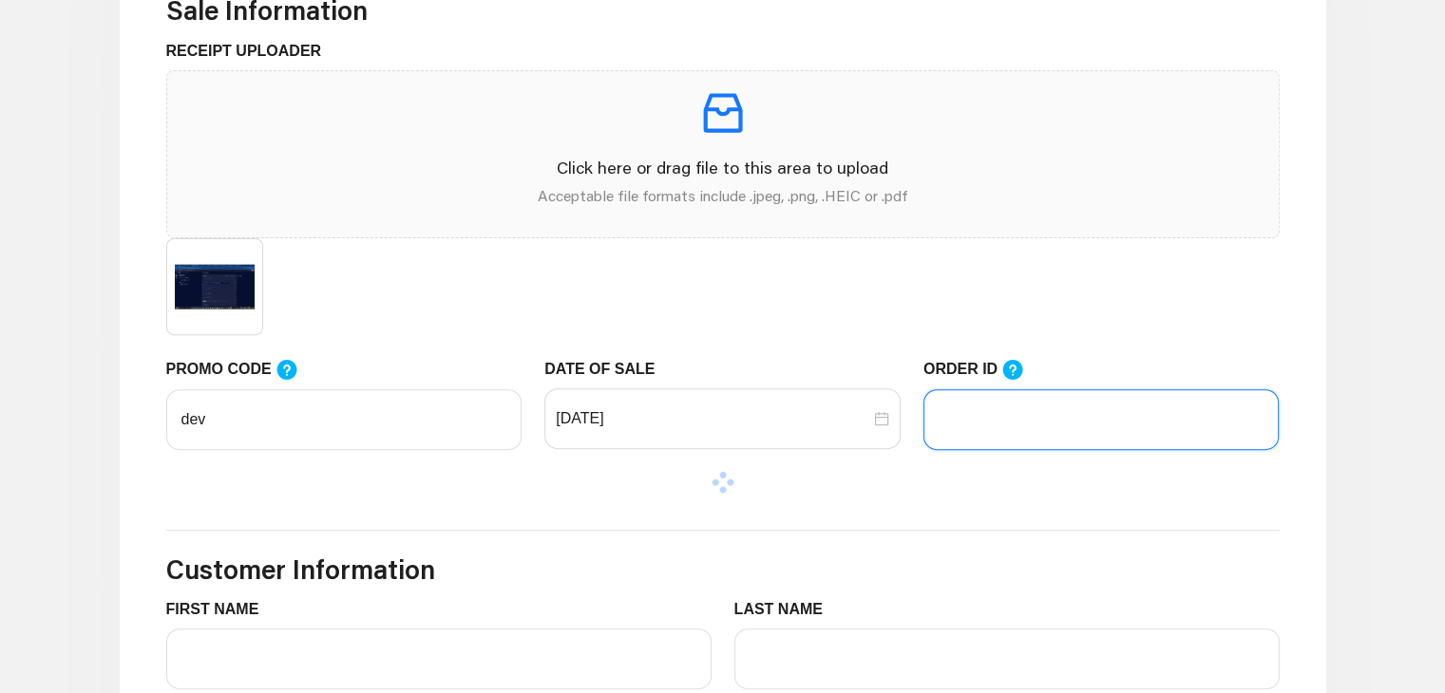
click at [1026, 418] on input "ORDER ID" at bounding box center [1101, 419] width 356 height 61
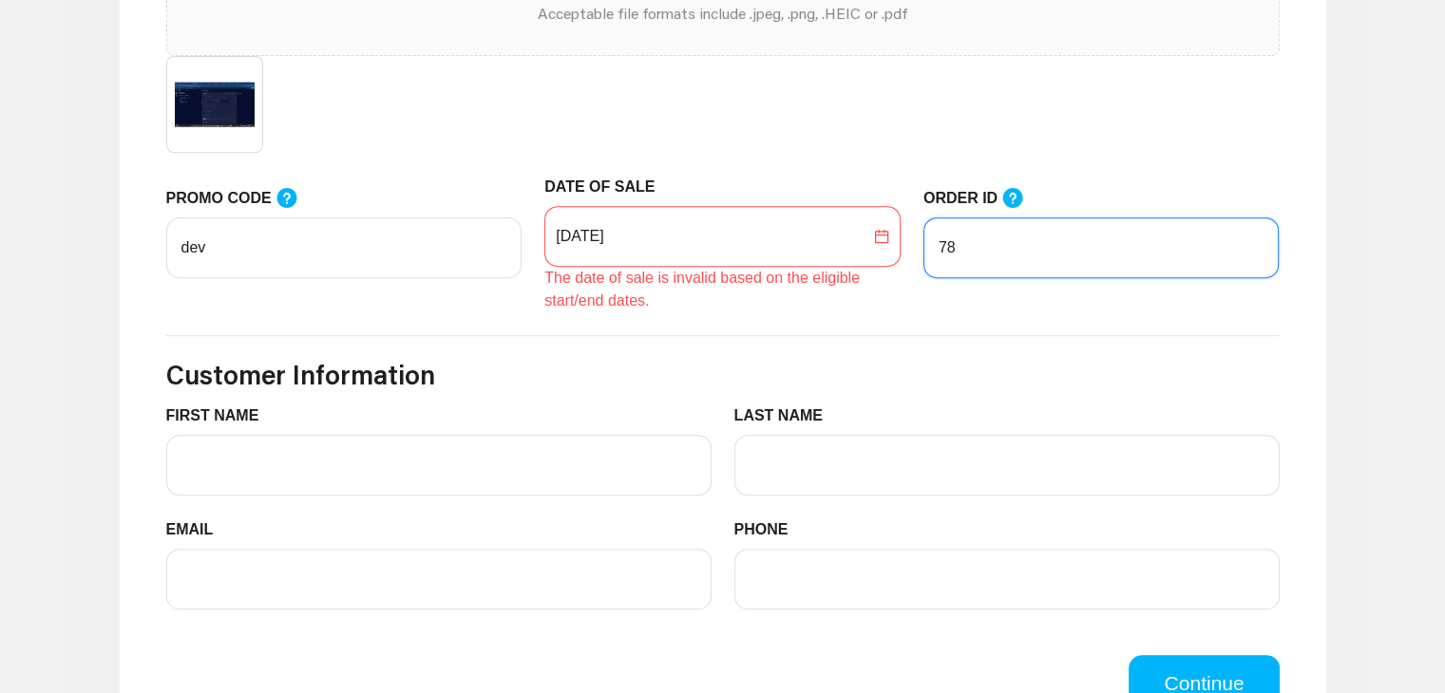
scroll to position [811, 0]
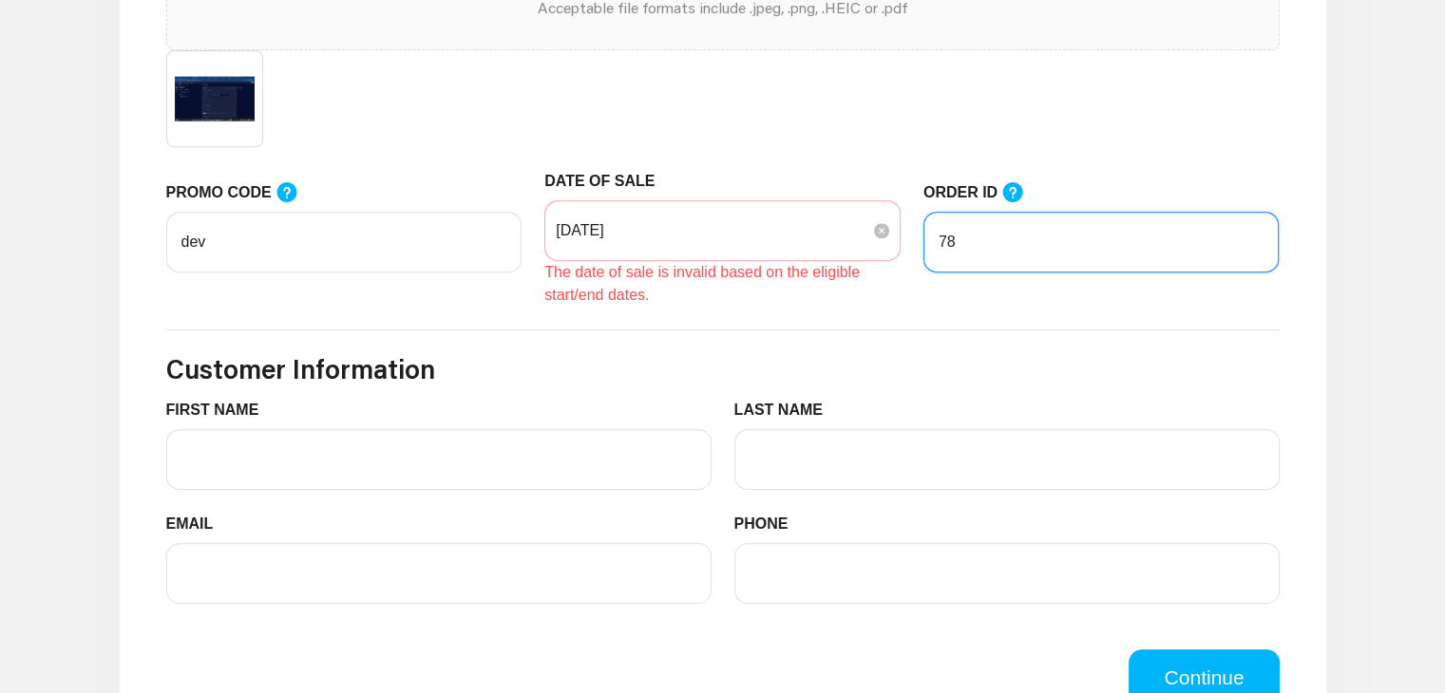
type input "78"
click at [779, 238] on input "[DATE]" at bounding box center [713, 230] width 314 height 23
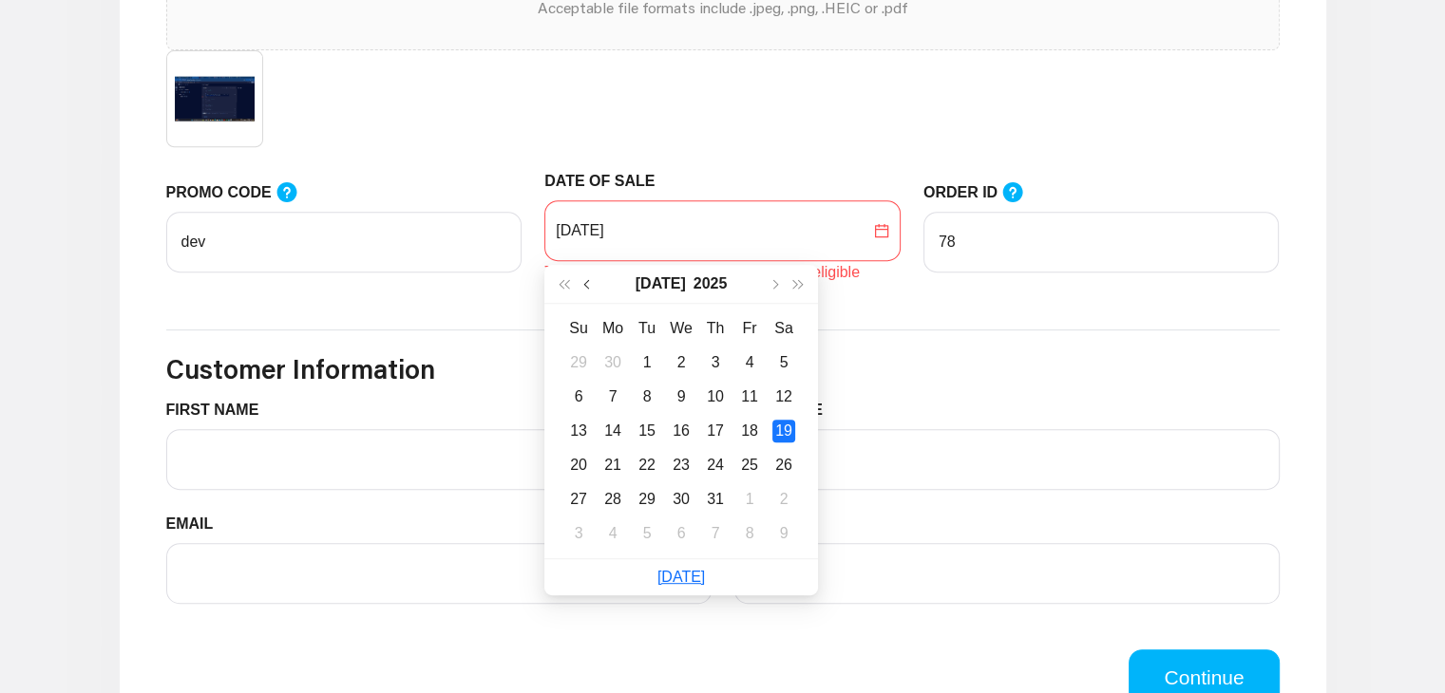
click at [581, 282] on button "button" at bounding box center [589, 284] width 25 height 38
type input "[DATE]"
click at [749, 428] on div "20" at bounding box center [749, 431] width 23 height 23
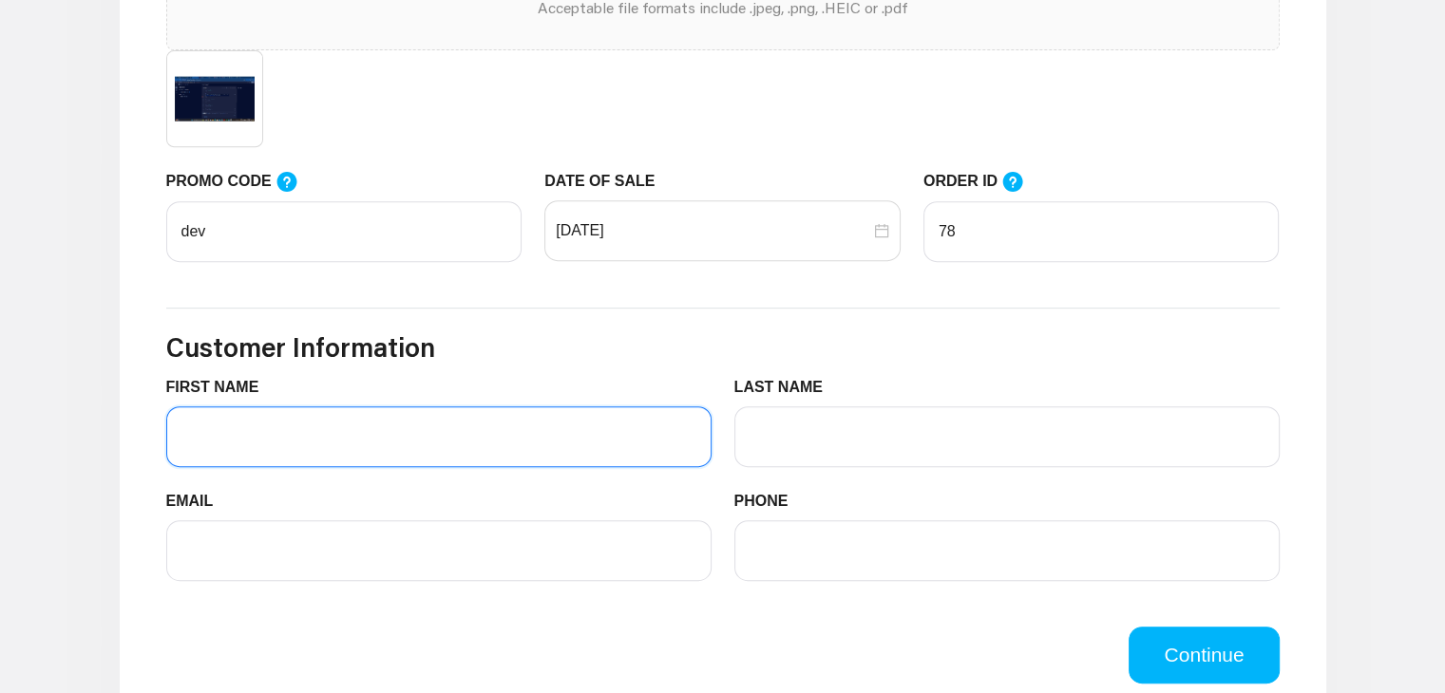
drag, startPoint x: 304, startPoint y: 454, endPoint x: 306, endPoint y: 483, distance: 29.5
click at [306, 483] on div "FIRST NAME" at bounding box center [439, 433] width 568 height 114
type input "[PERSON_NAME]"
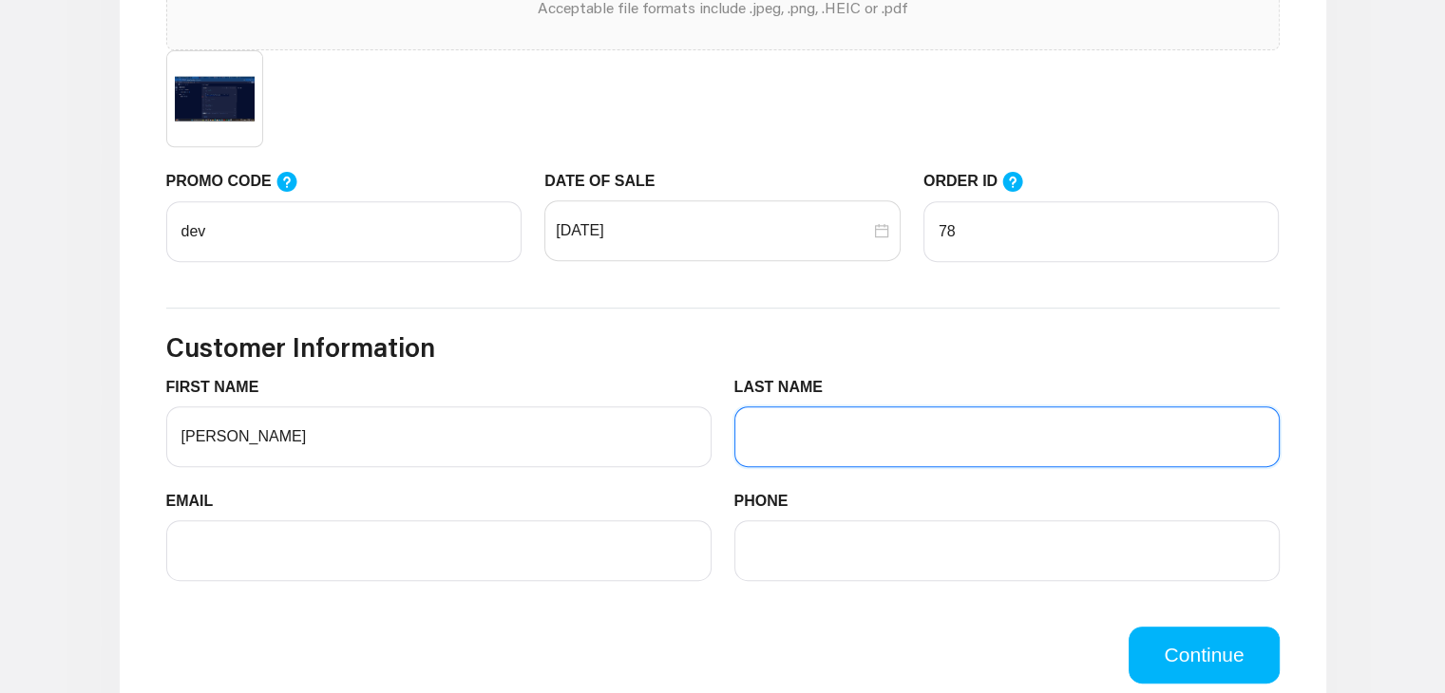
drag, startPoint x: 798, startPoint y: 442, endPoint x: 843, endPoint y: 473, distance: 55.3
click at [843, 473] on div "LAST NAME" at bounding box center [1007, 433] width 568 height 114
click at [775, 442] on input "s" at bounding box center [1006, 437] width 545 height 61
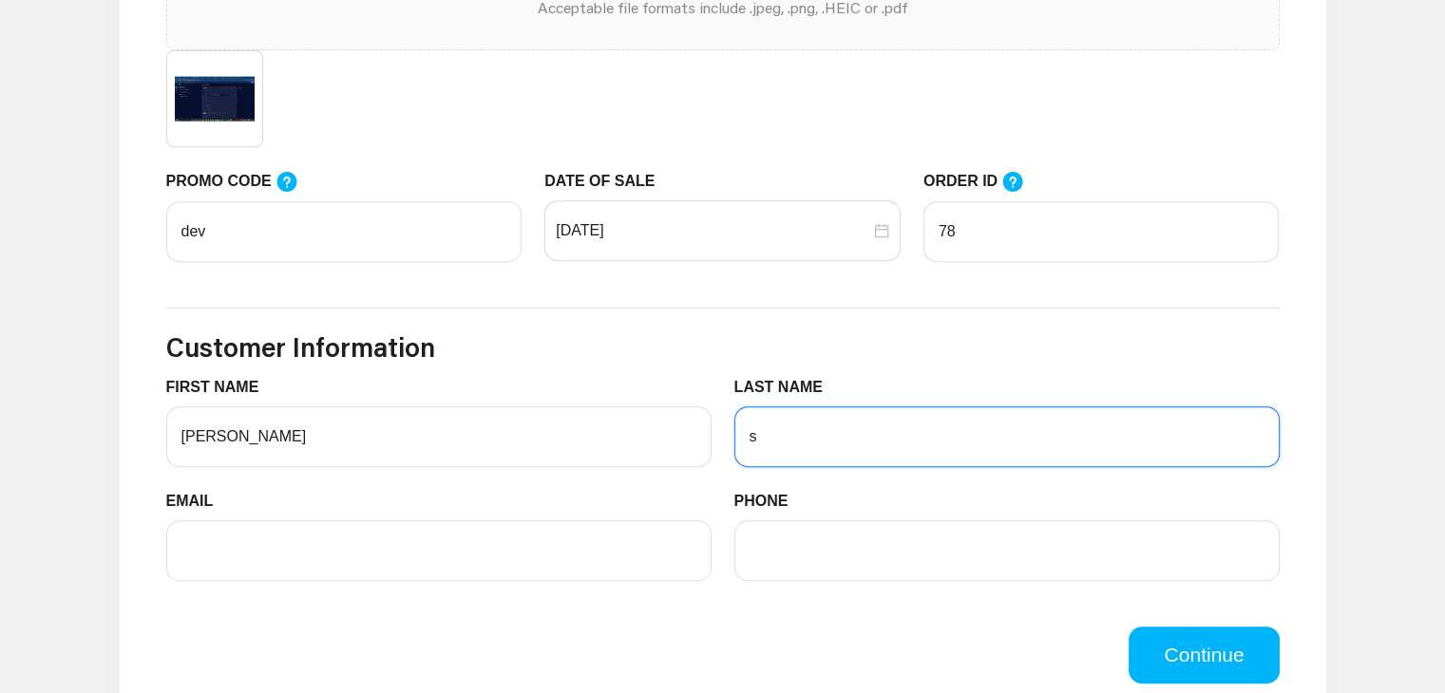
type input "S"
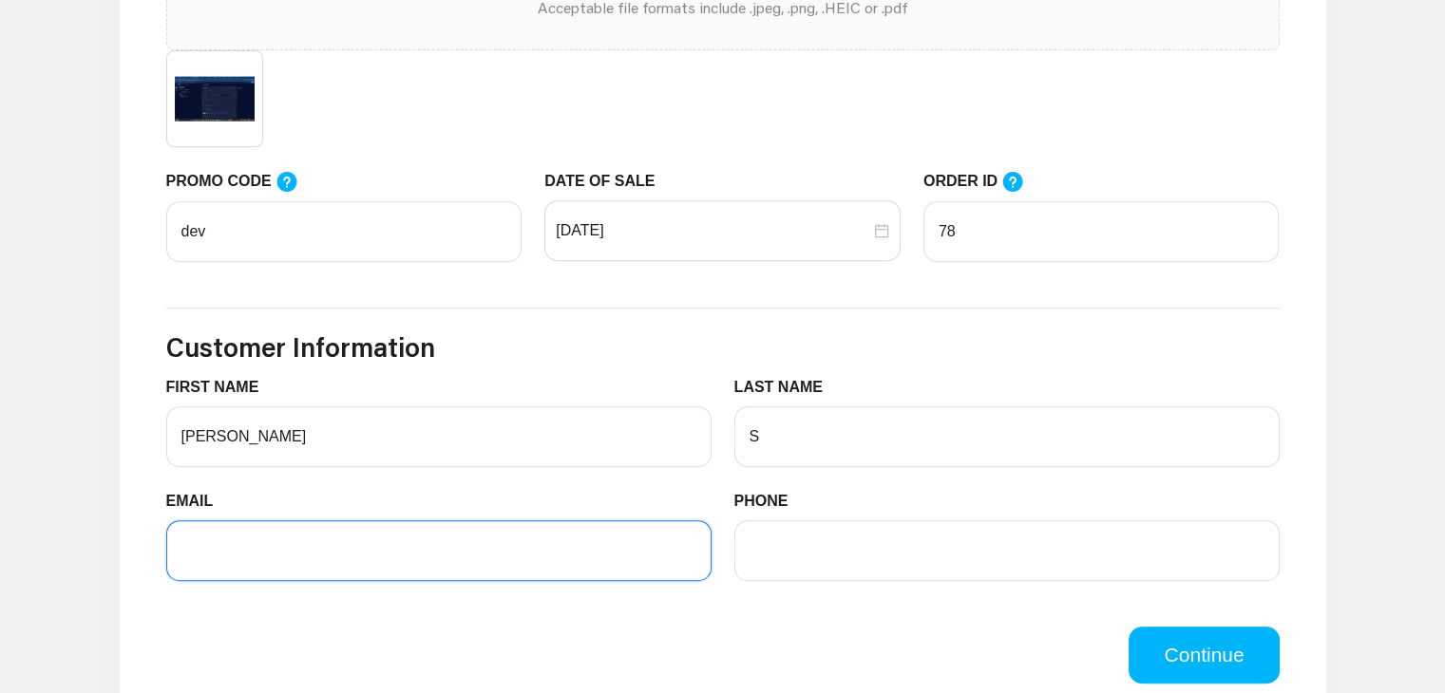
click at [608, 532] on input "EMAIL" at bounding box center [438, 551] width 545 height 61
type input "[EMAIL_ADDRESS][DOMAIN_NAME]"
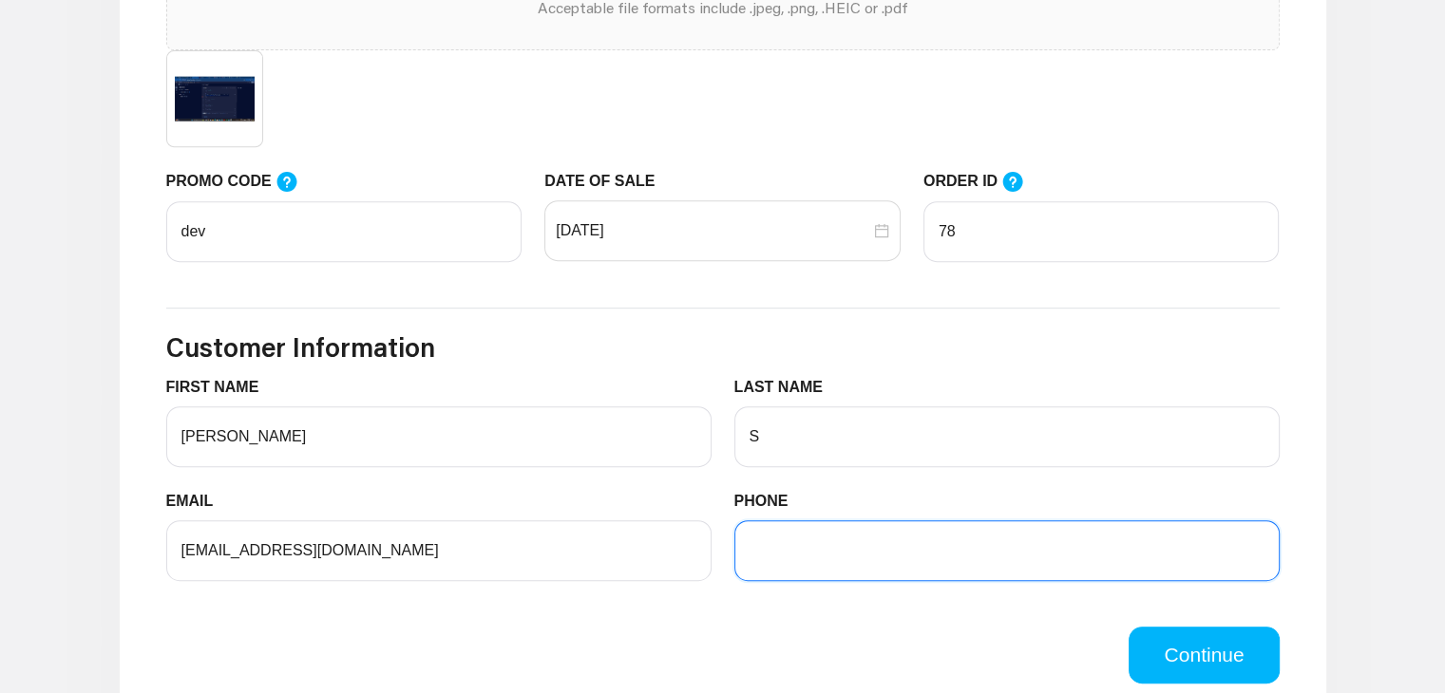
click at [912, 553] on input "PHONE" at bounding box center [1006, 551] width 545 height 61
type input "8668742137"
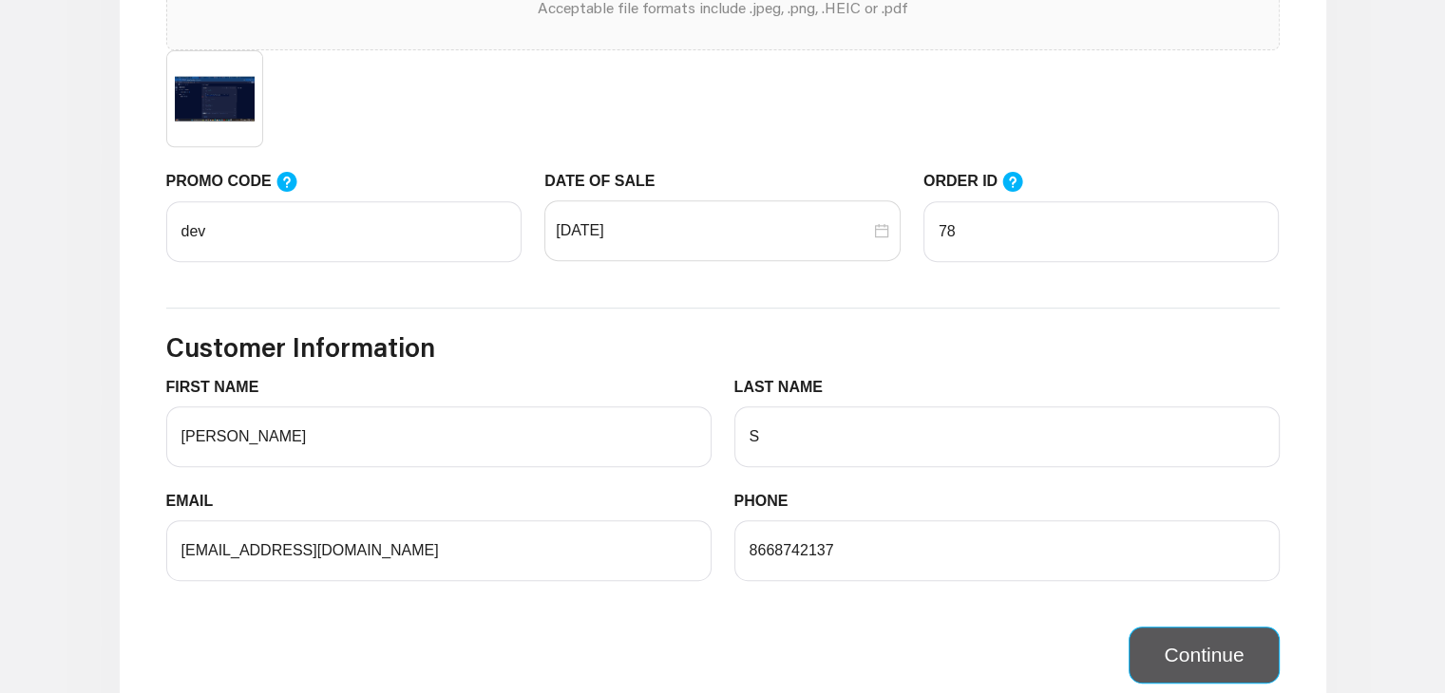
click at [1179, 631] on button "Continue" at bounding box center [1203, 655] width 150 height 57
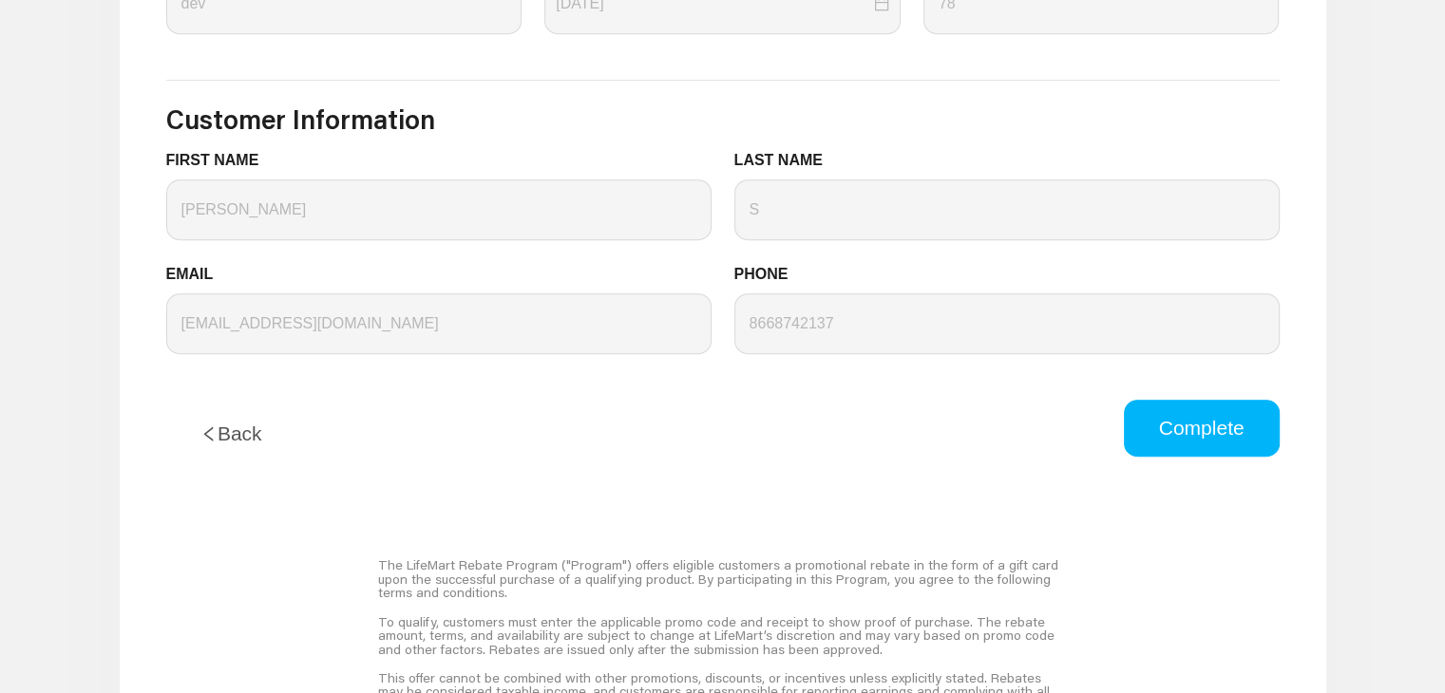
scroll to position [1018, 0]
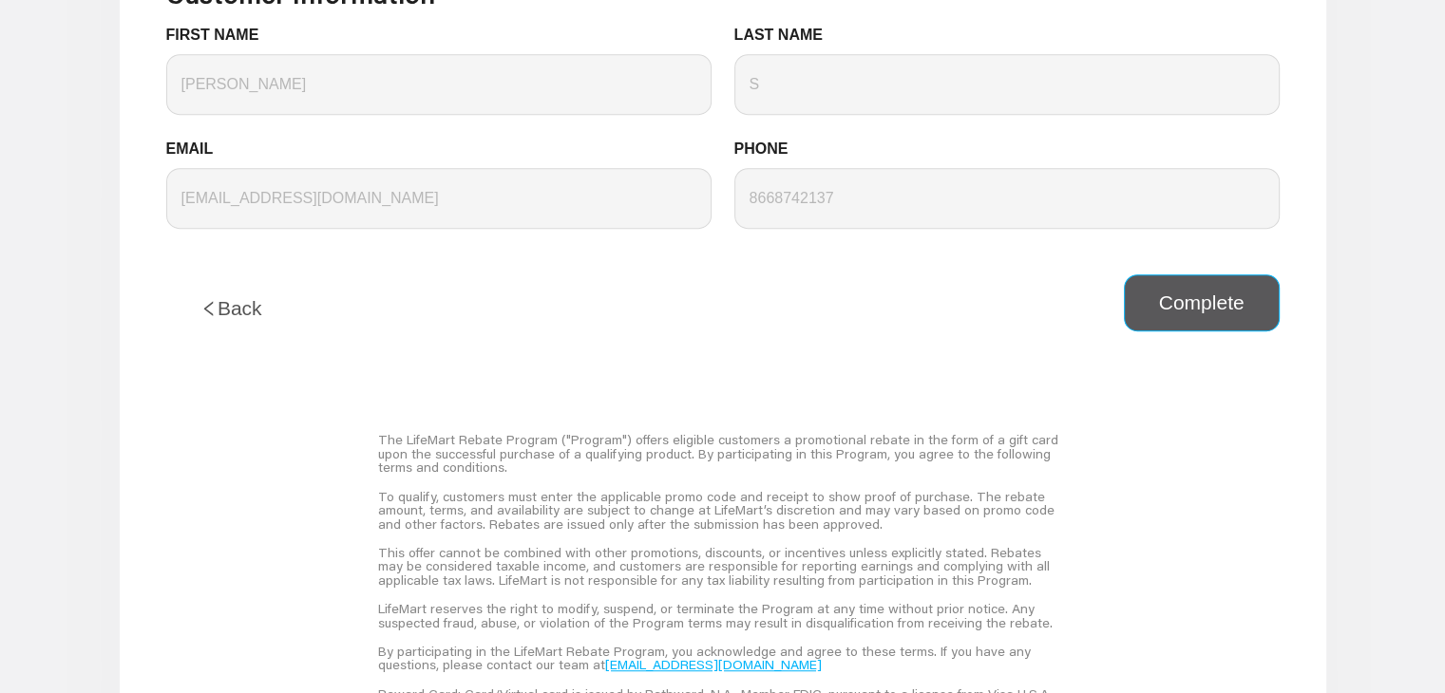
click at [1184, 290] on button "Complete" at bounding box center [1202, 303] width 156 height 57
click at [251, 309] on button "Back" at bounding box center [231, 309] width 130 height 68
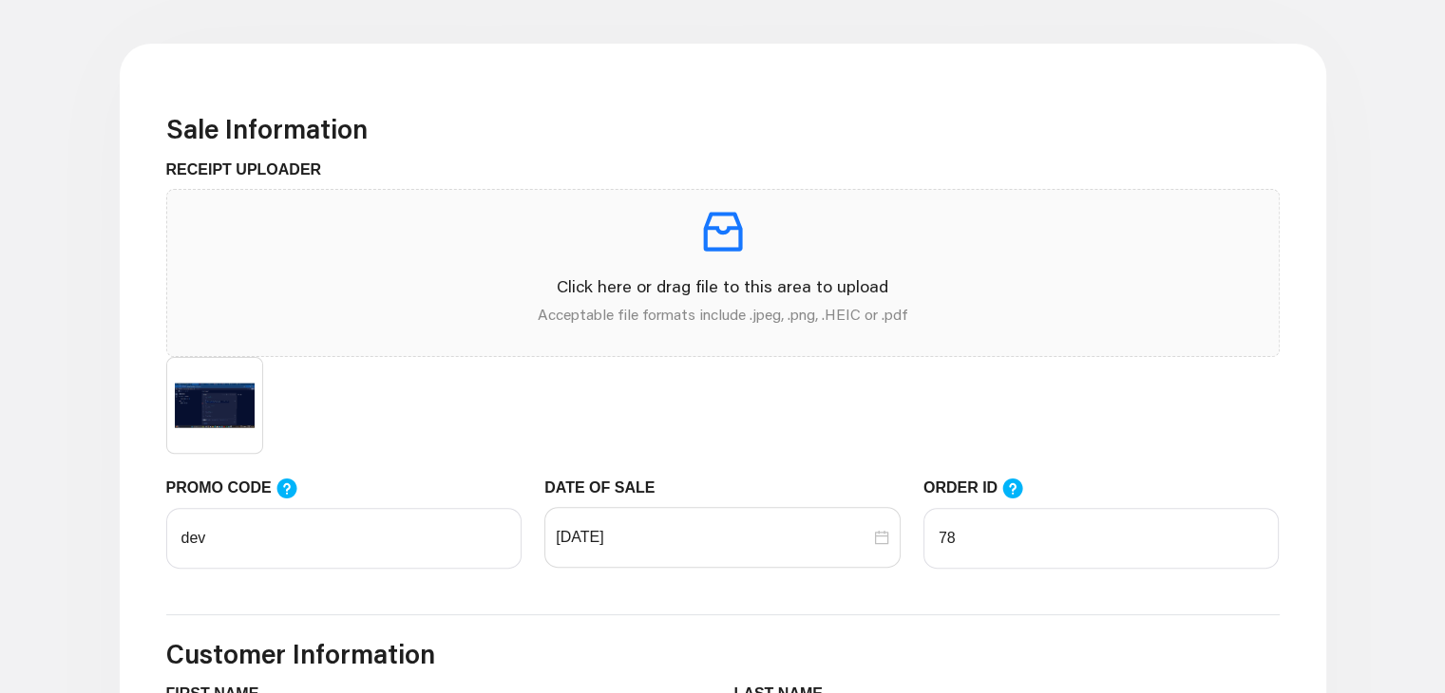
scroll to position [516, 0]
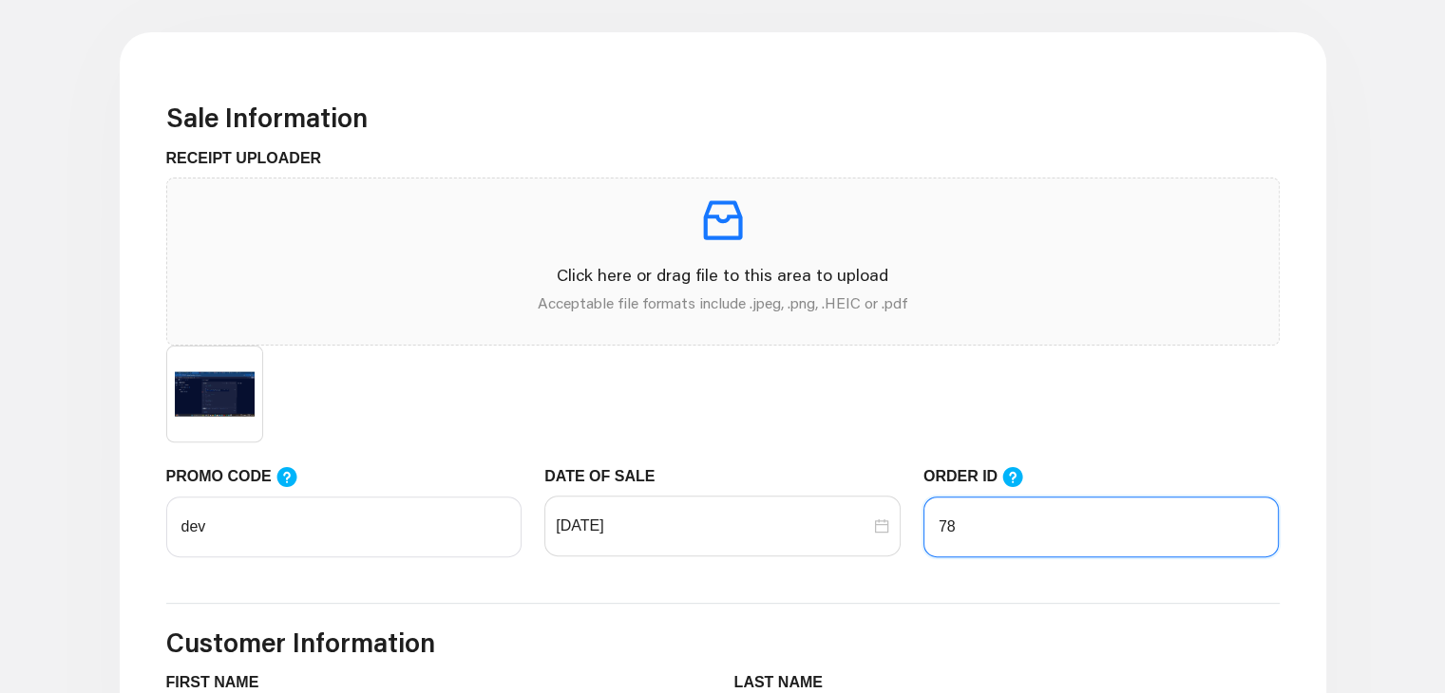
click at [976, 527] on input "78" at bounding box center [1101, 527] width 356 height 61
type input "7"
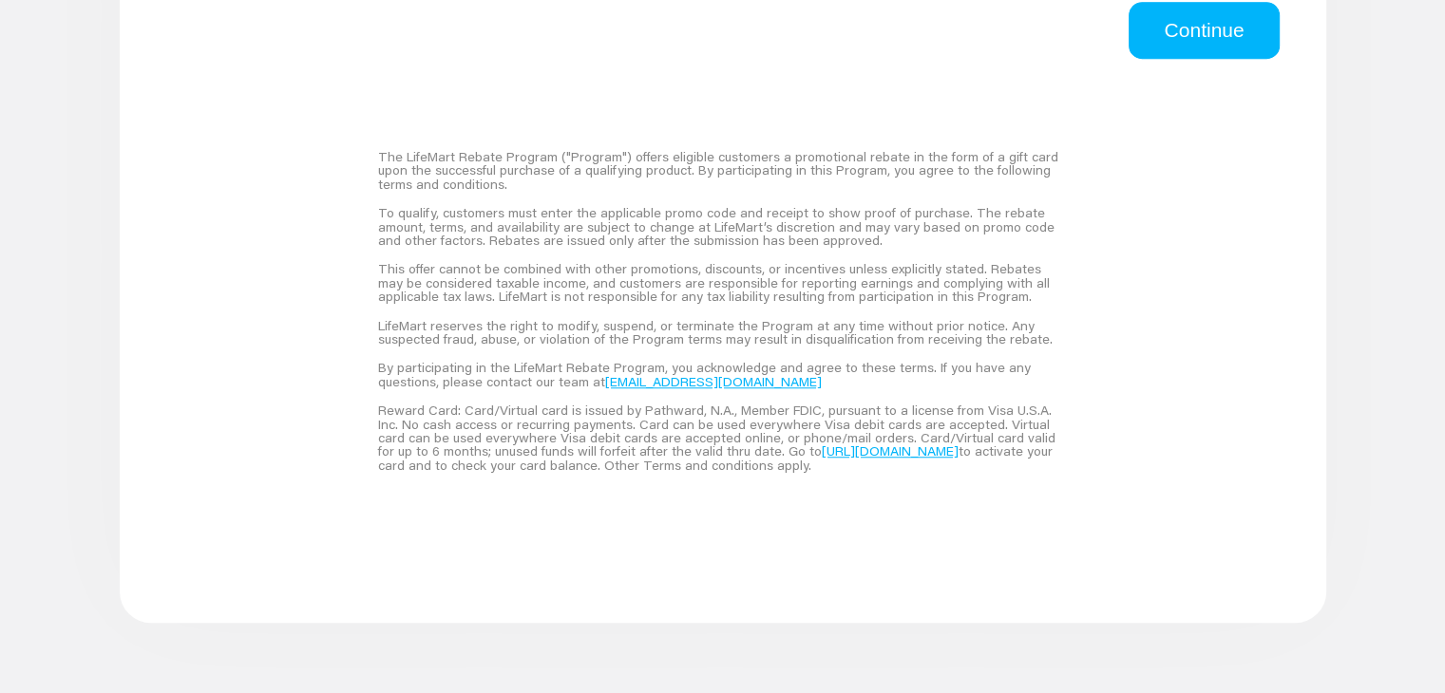
scroll to position [1419, 0]
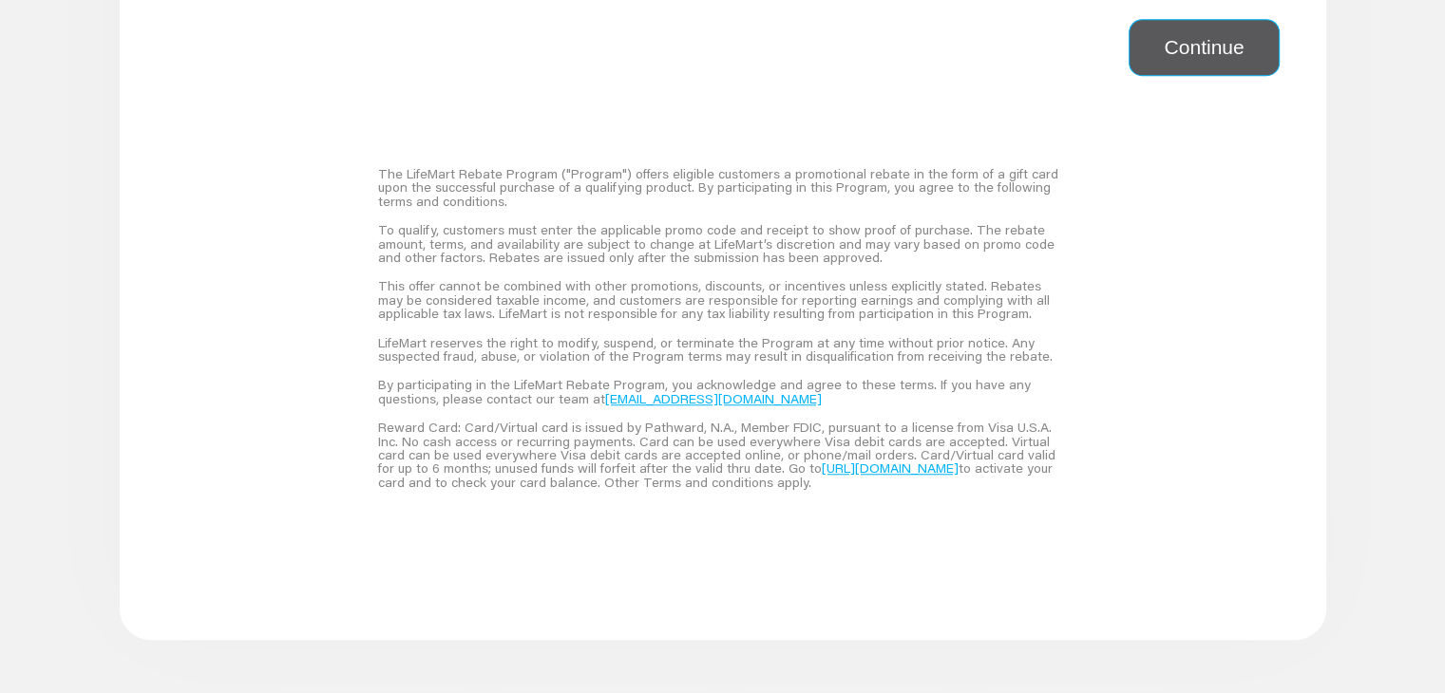
type input "90"
click at [1203, 51] on button "Continue" at bounding box center [1203, 47] width 150 height 57
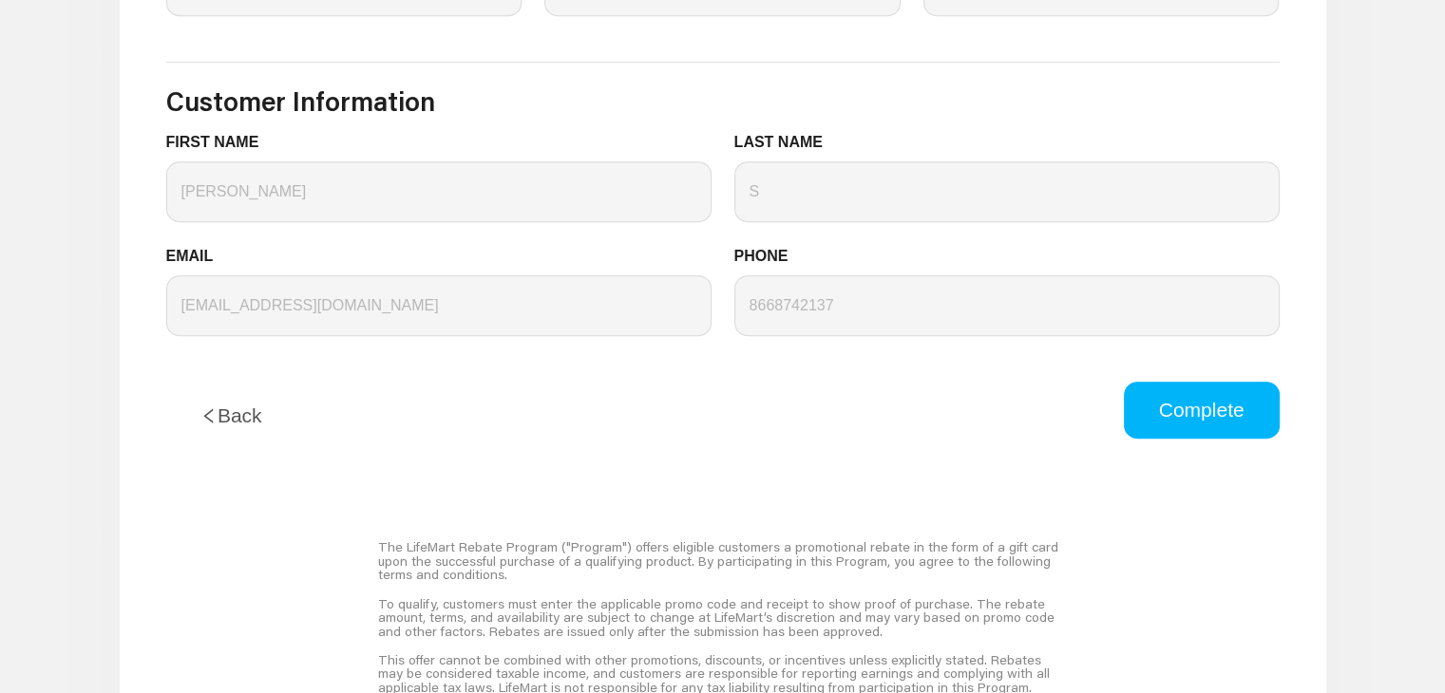
scroll to position [1075, 0]
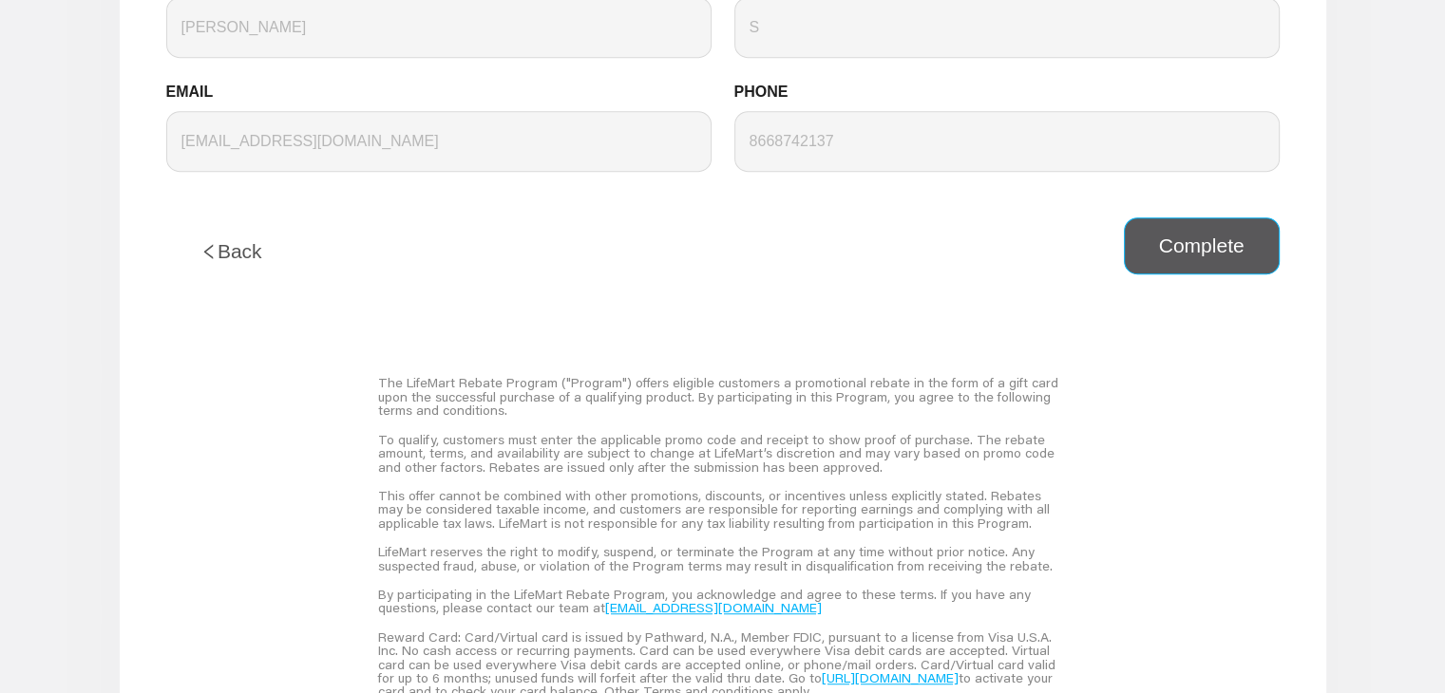
click at [1203, 227] on button "Complete" at bounding box center [1202, 246] width 156 height 57
click at [1198, 254] on button "Complete" at bounding box center [1202, 246] width 156 height 57
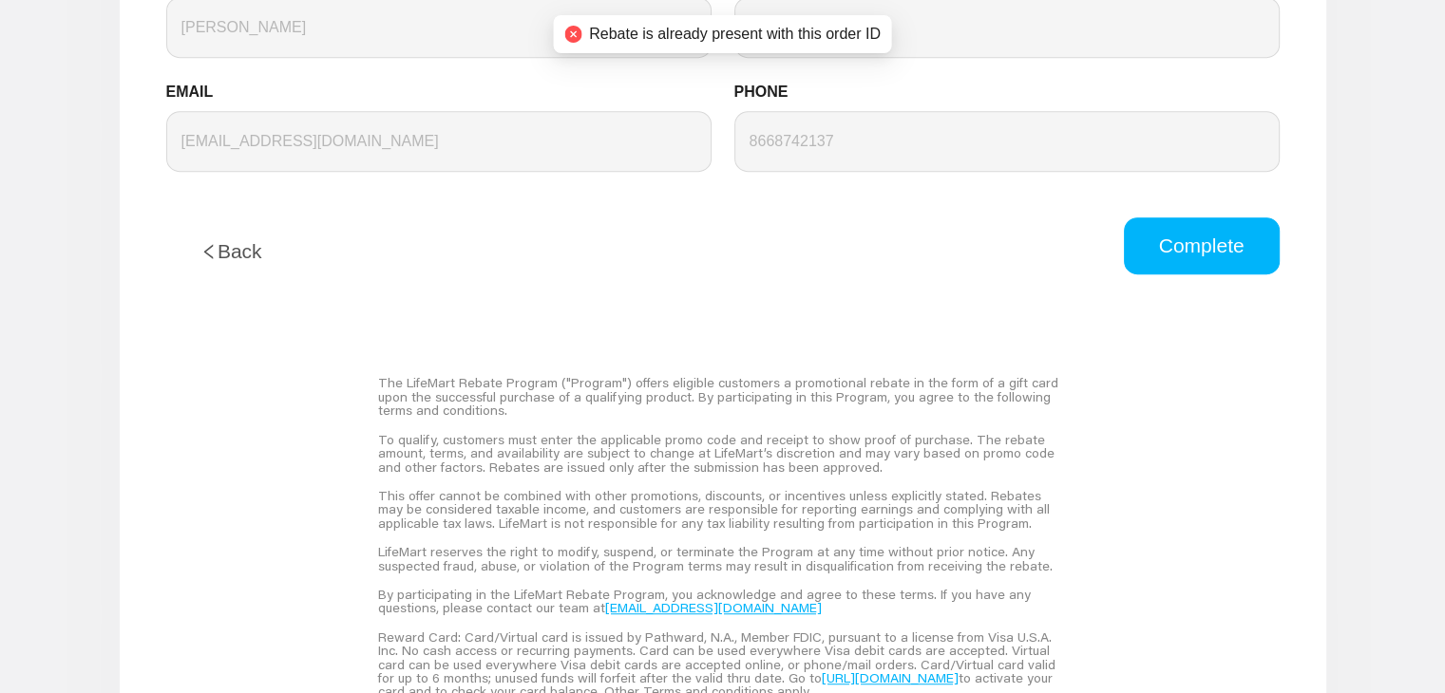
click at [238, 281] on button "Back" at bounding box center [231, 252] width 130 height 68
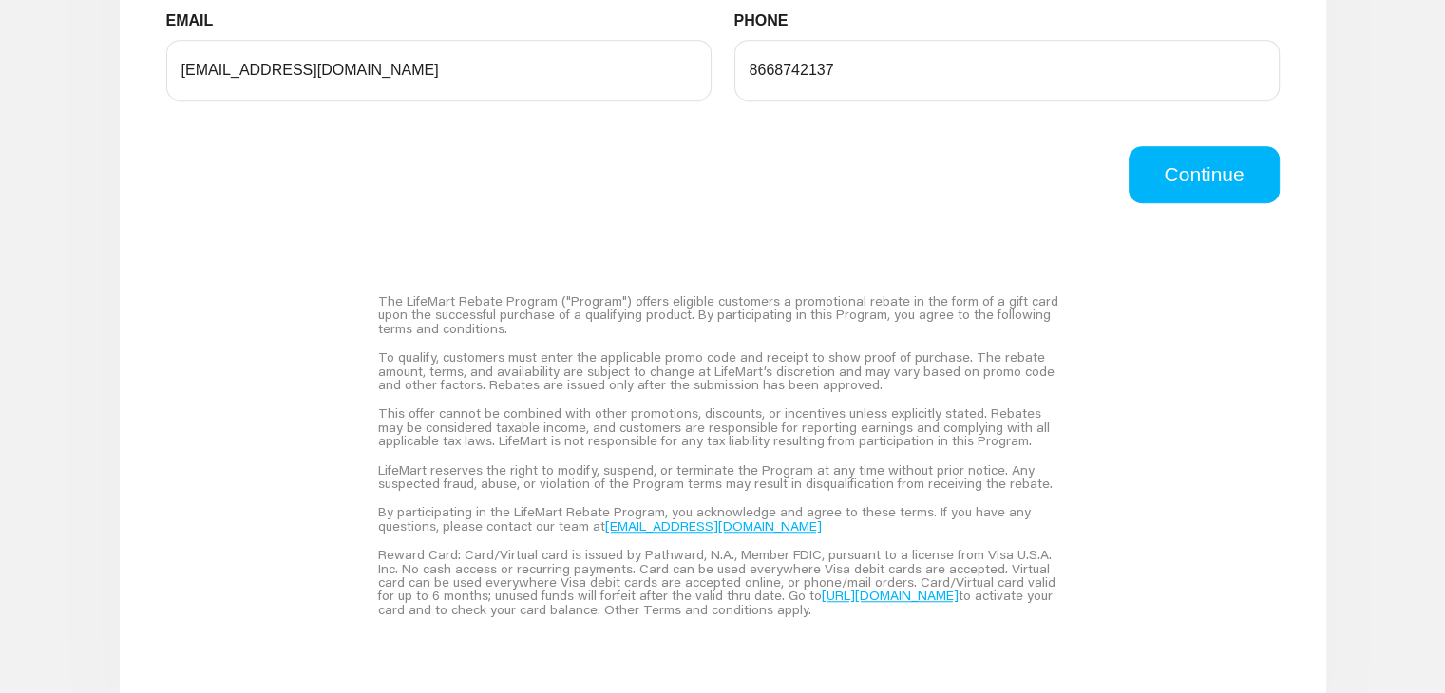
scroll to position [1325, 0]
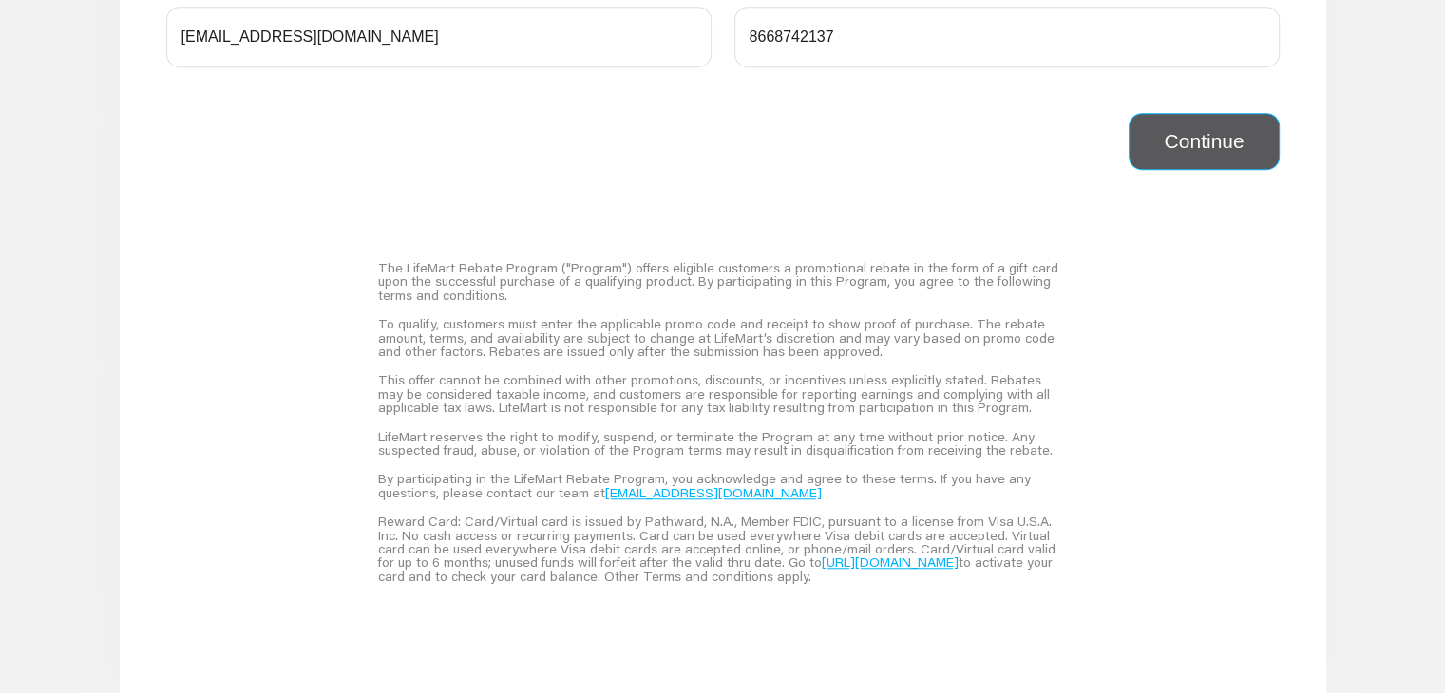
click at [1169, 142] on button "Continue" at bounding box center [1203, 141] width 150 height 57
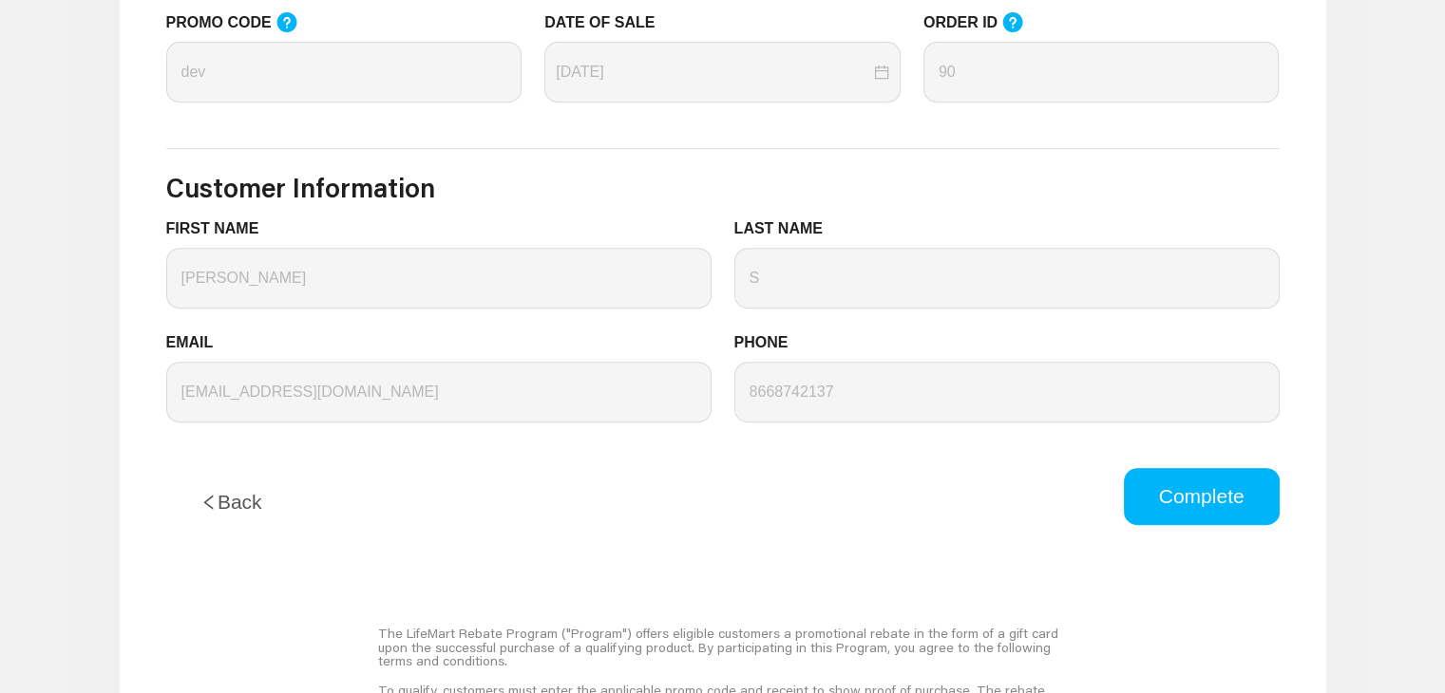
scroll to position [832, 0]
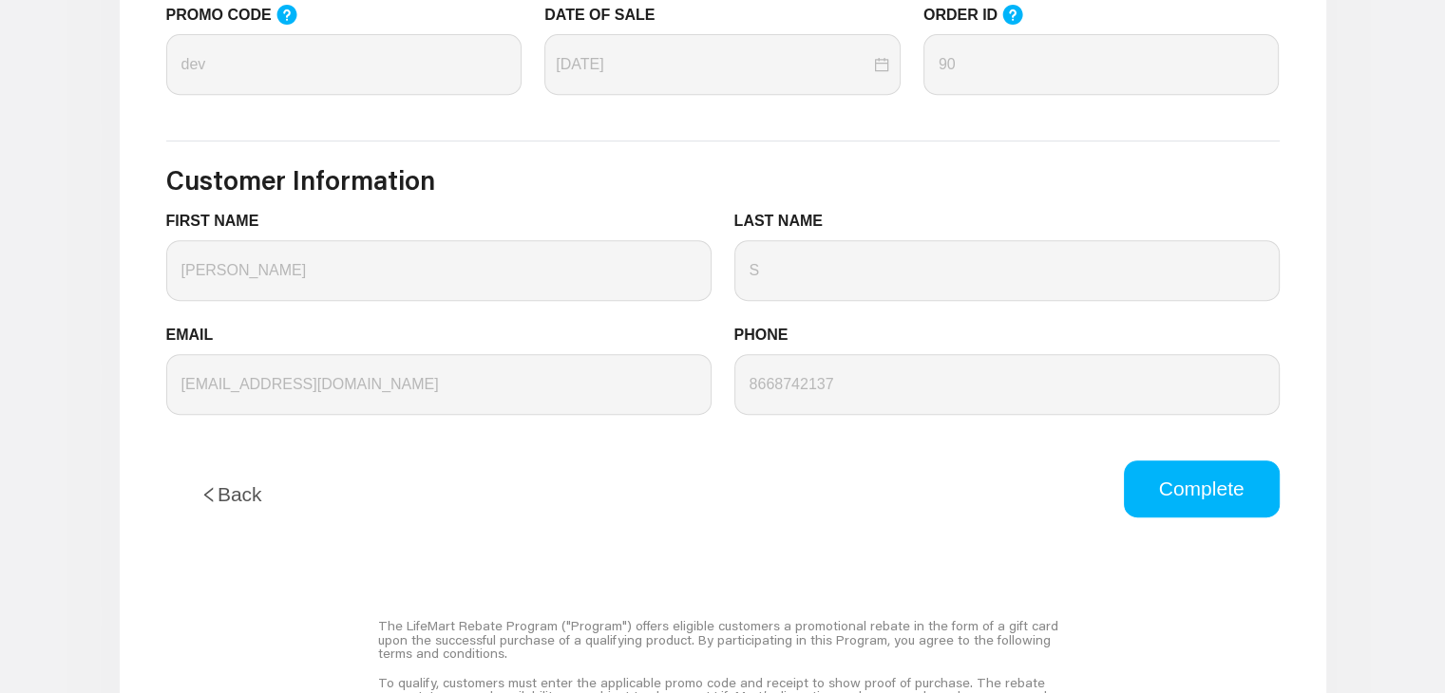
click at [240, 483] on button "Back" at bounding box center [231, 495] width 130 height 68
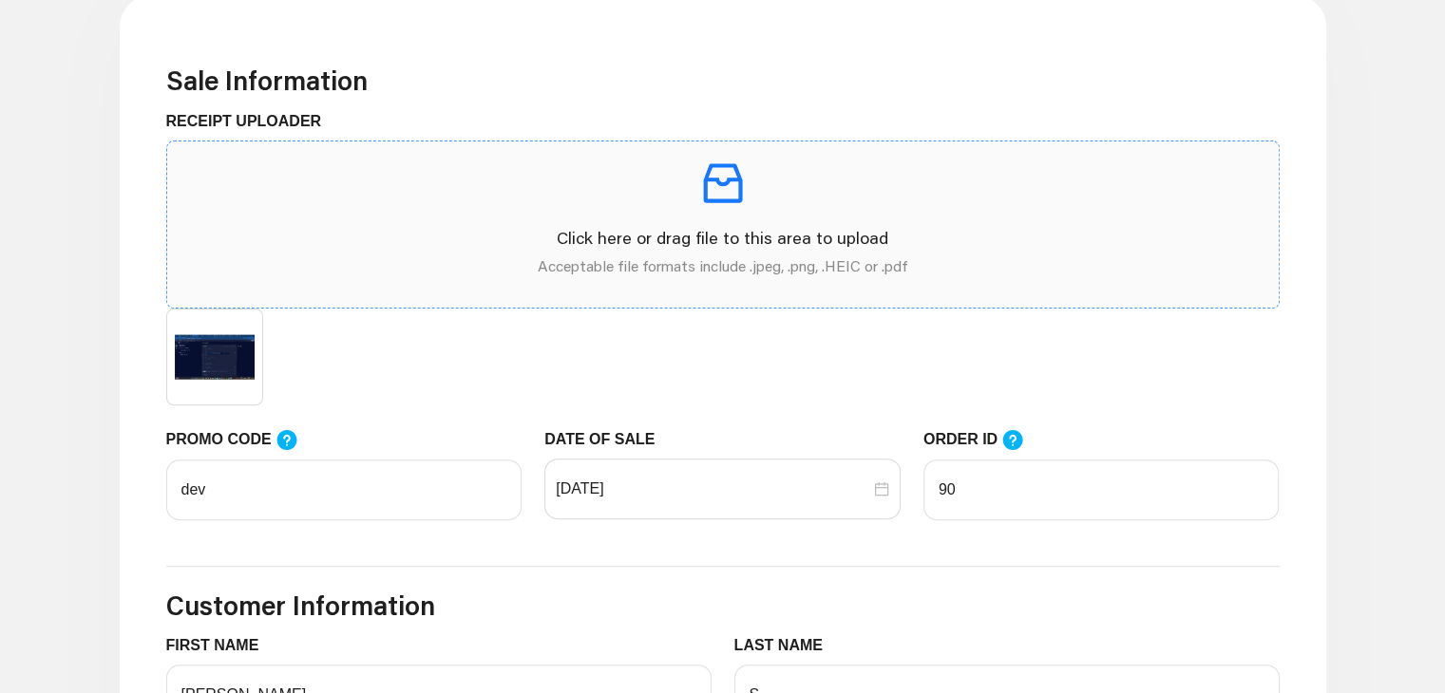
scroll to position [627, 0]
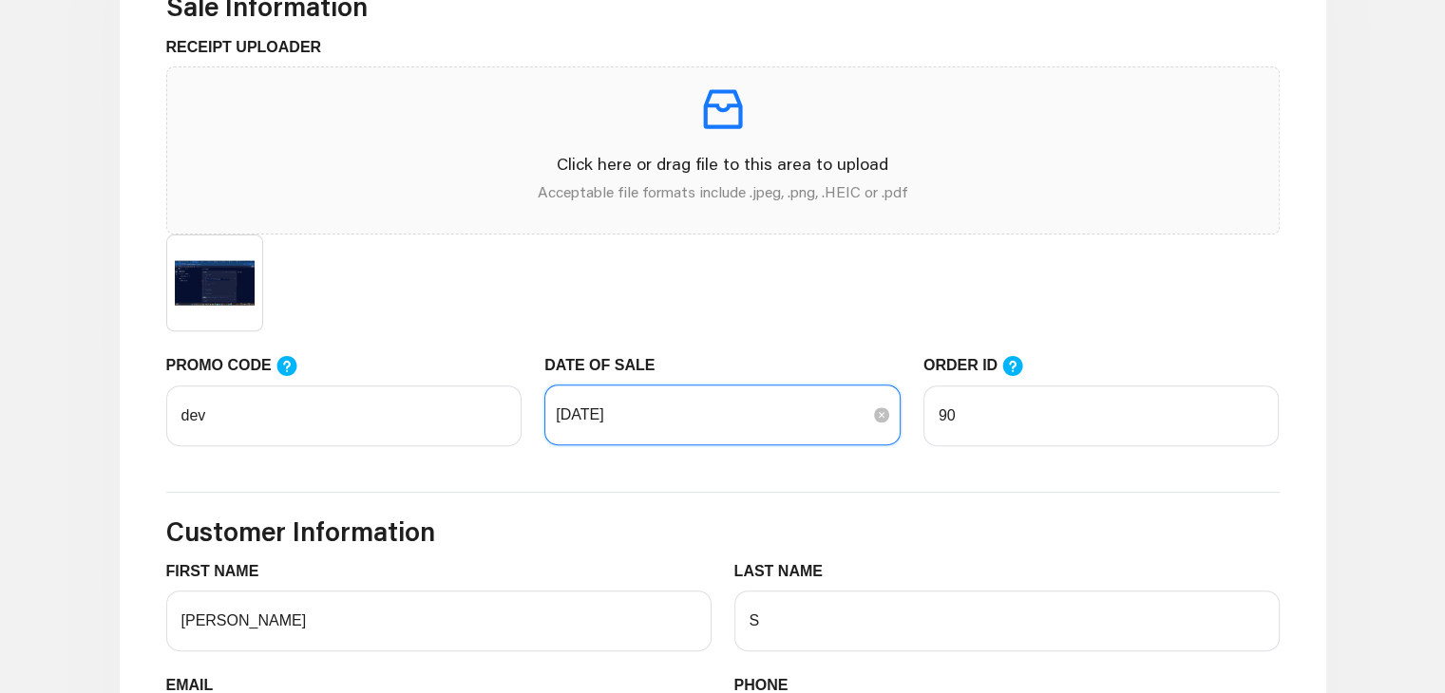
click at [676, 419] on input "[DATE]" at bounding box center [713, 415] width 314 height 23
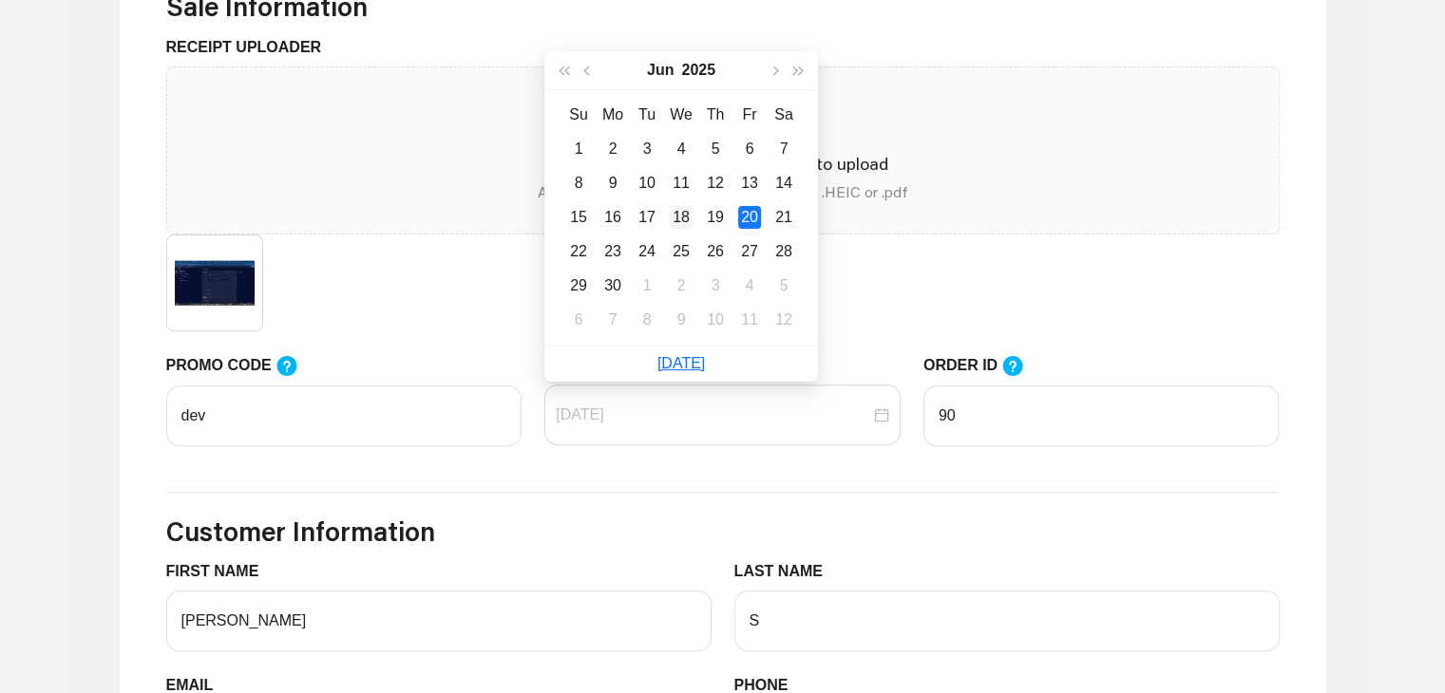
click at [674, 220] on div "18" at bounding box center [681, 217] width 23 height 23
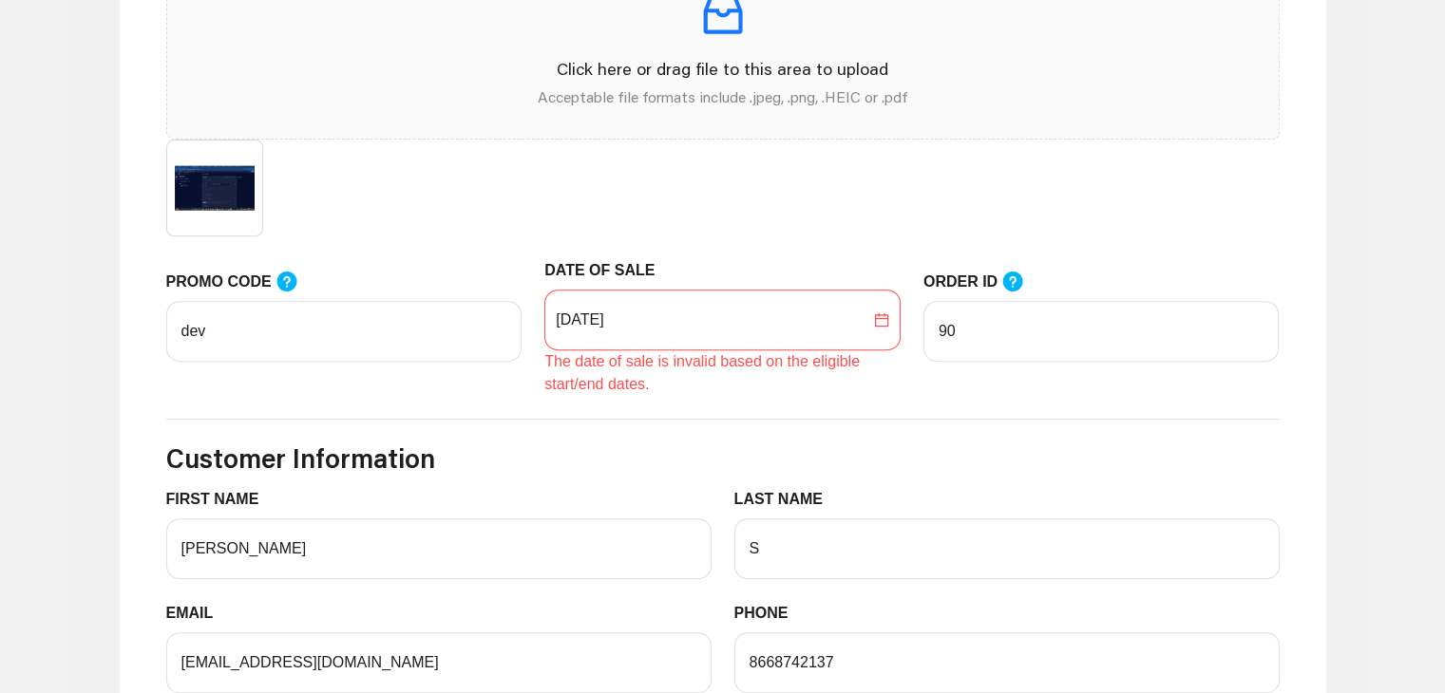
scroll to position [728, 0]
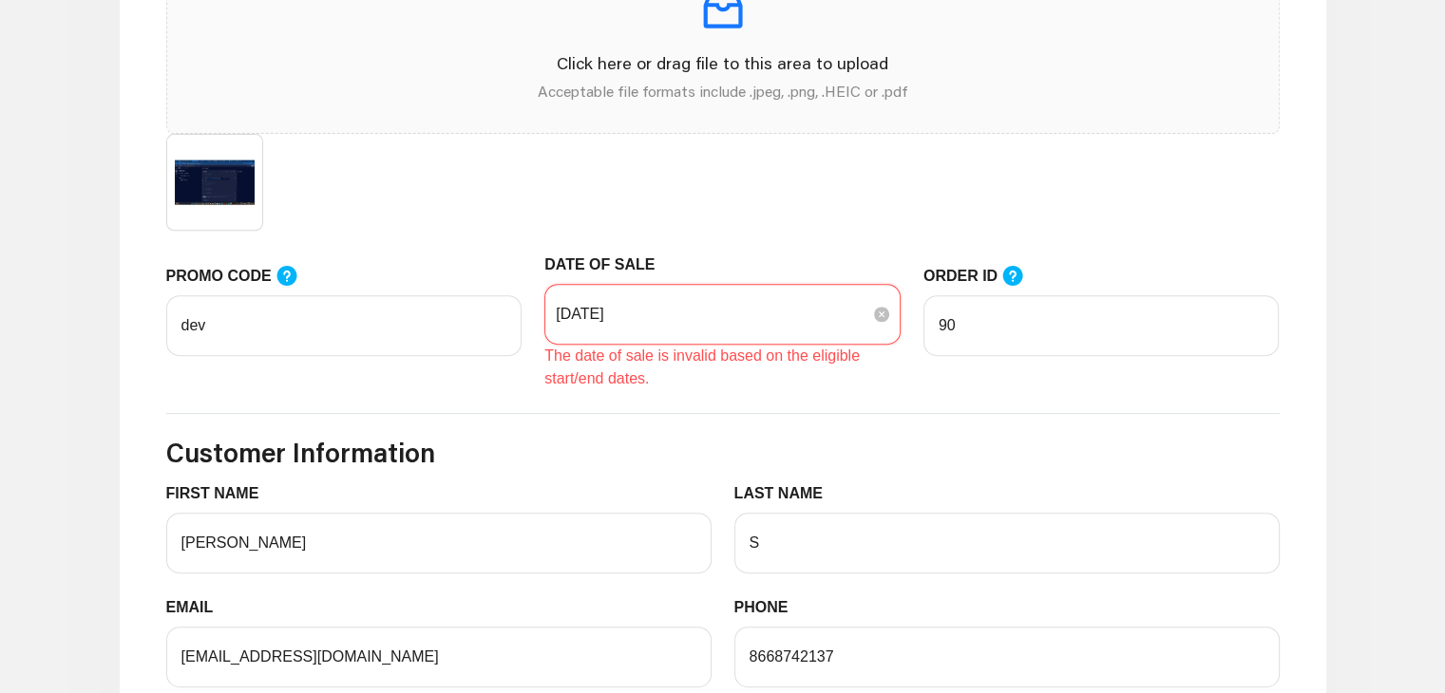
click at [732, 312] on input "[DATE]" at bounding box center [713, 314] width 314 height 23
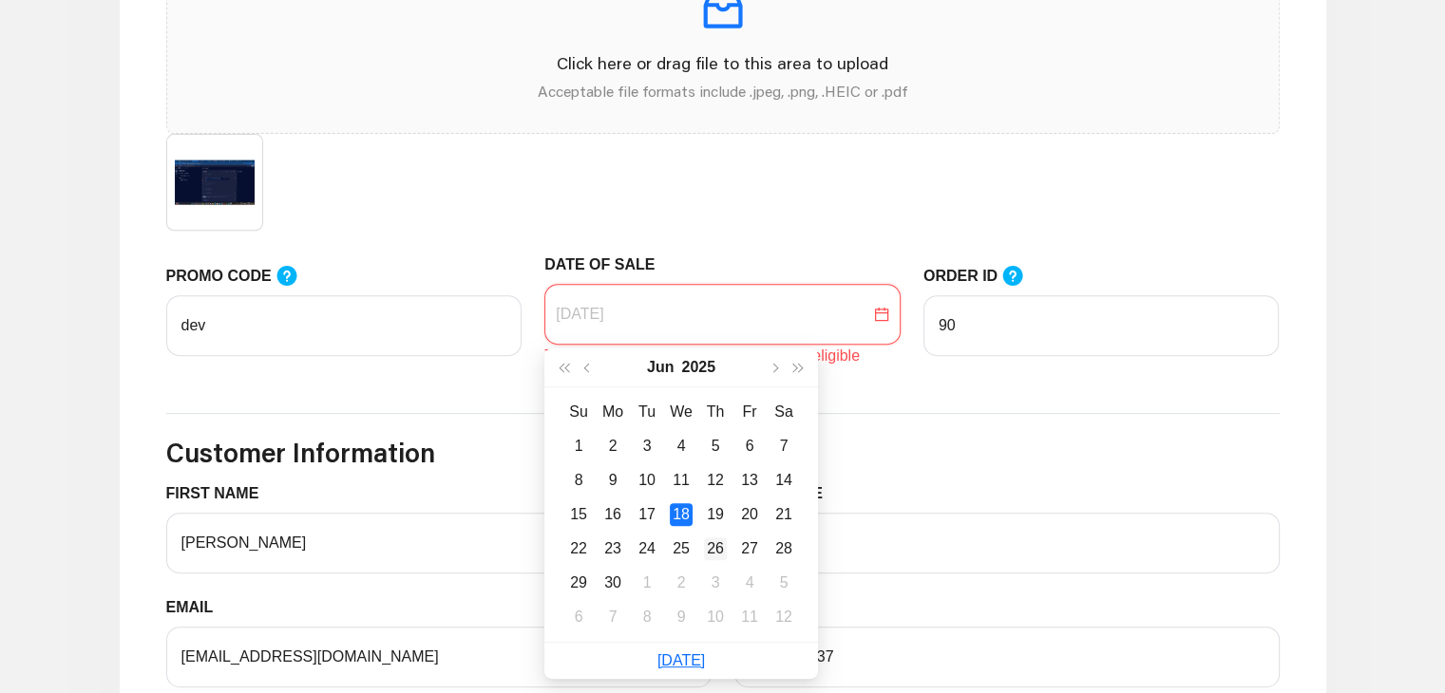
type input "[DATE]"
click at [711, 544] on div "26" at bounding box center [715, 549] width 23 height 23
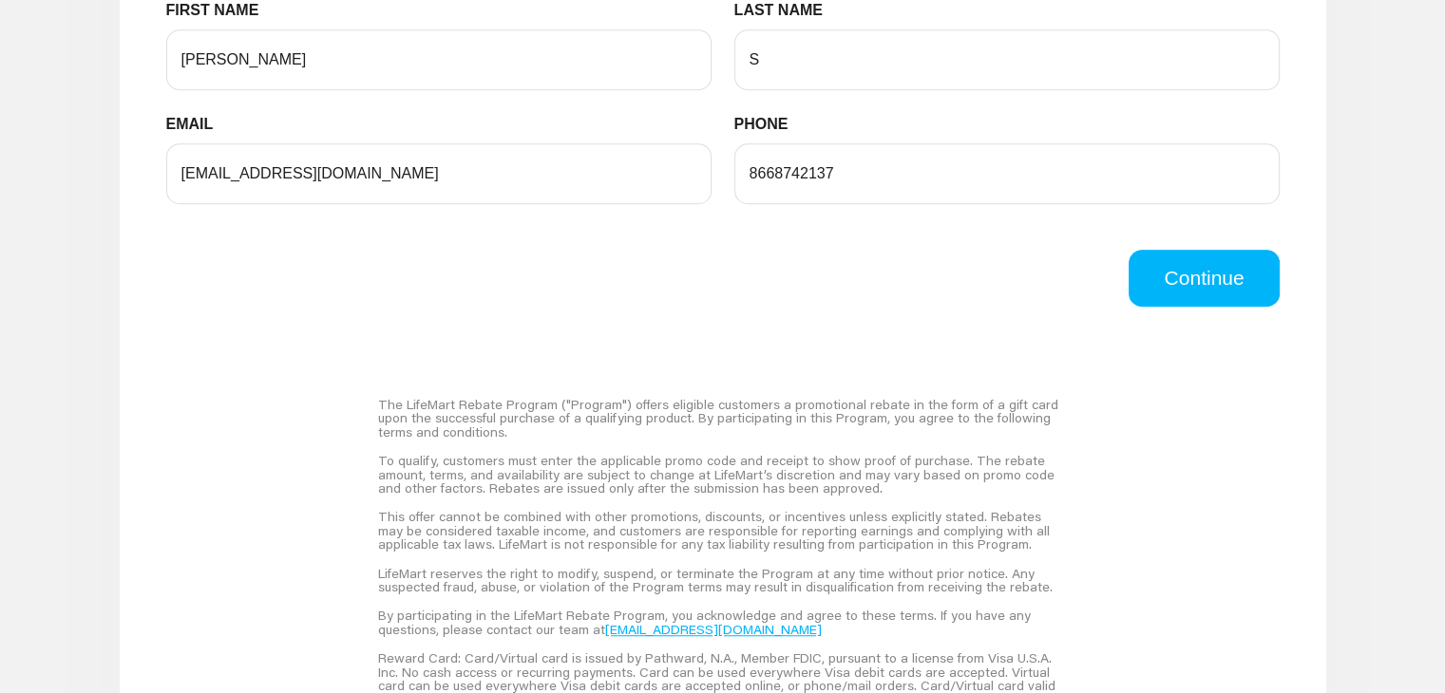
scroll to position [1191, 0]
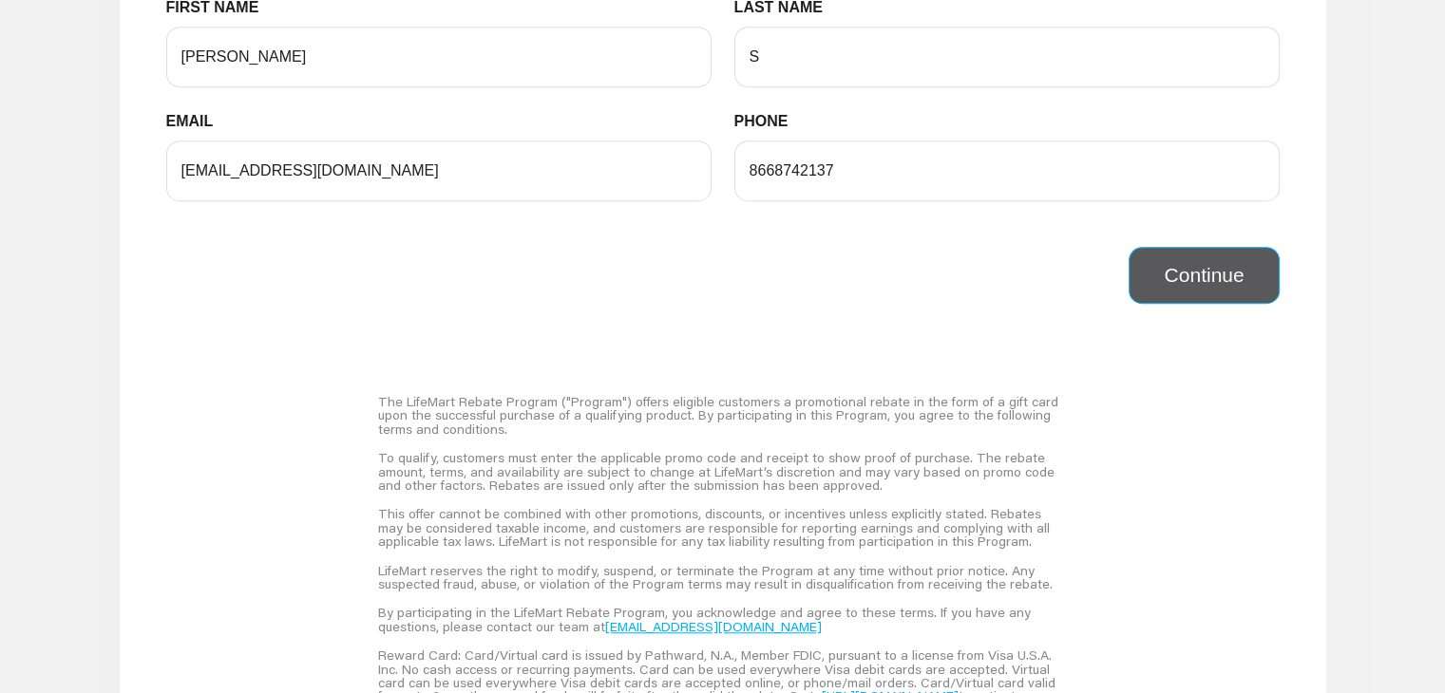
click at [1186, 292] on button "Continue" at bounding box center [1203, 275] width 150 height 57
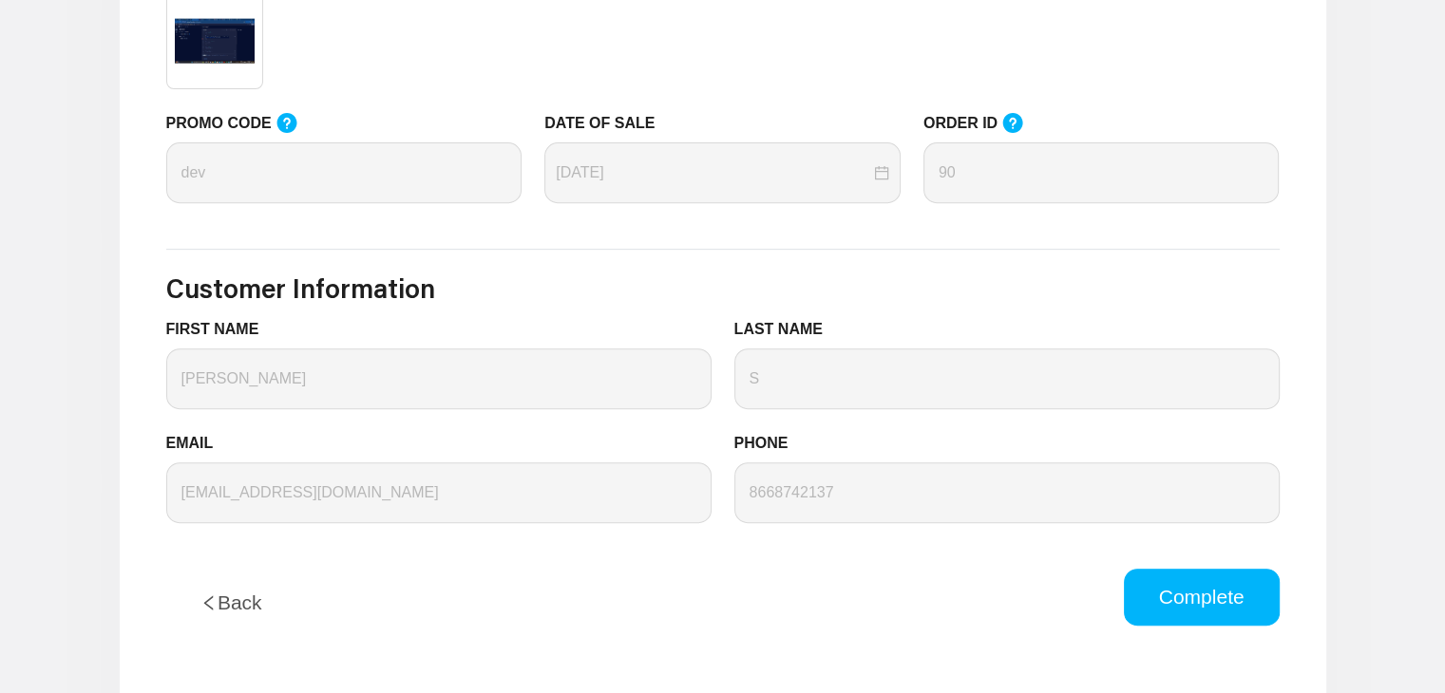
scroll to position [884, 0]
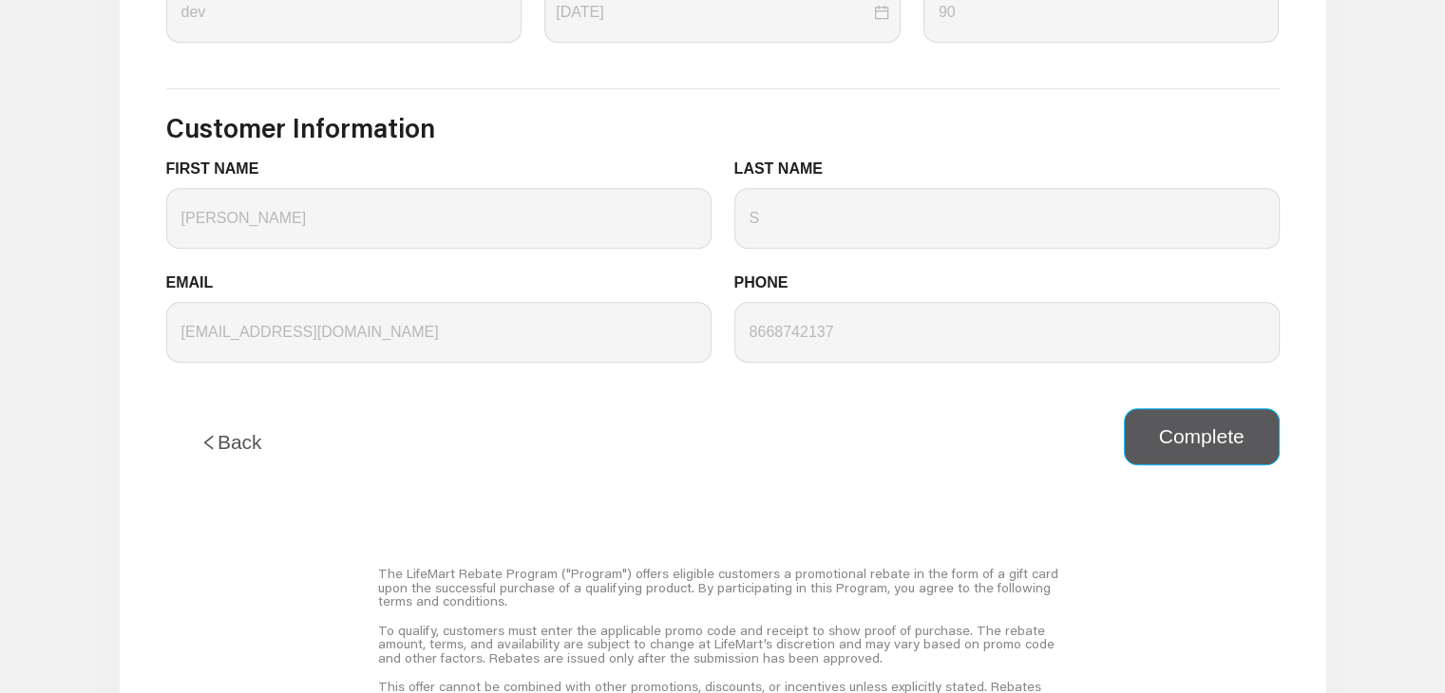
click at [1186, 430] on button "Complete" at bounding box center [1202, 436] width 156 height 57
click at [221, 445] on button "Back" at bounding box center [231, 442] width 130 height 68
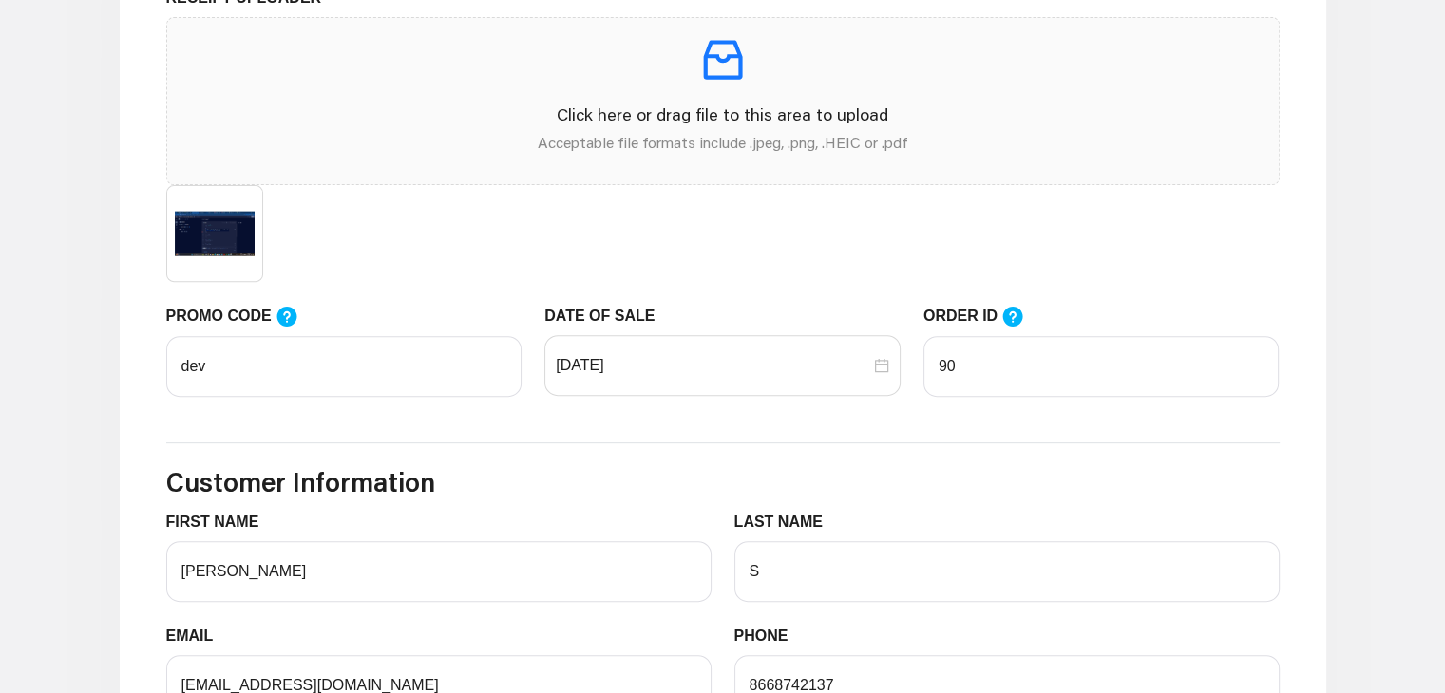
scroll to position [683, 0]
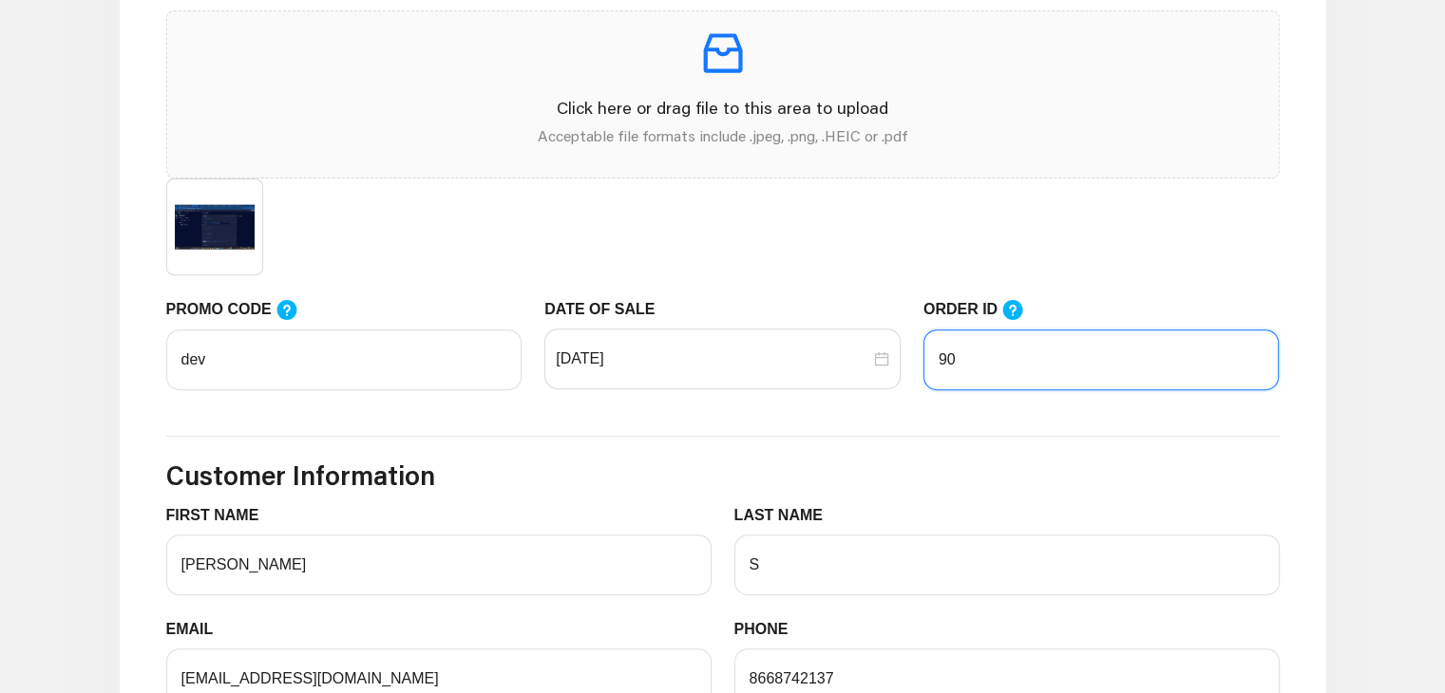
click at [973, 351] on input "90" at bounding box center [1101, 360] width 356 height 61
type input "9"
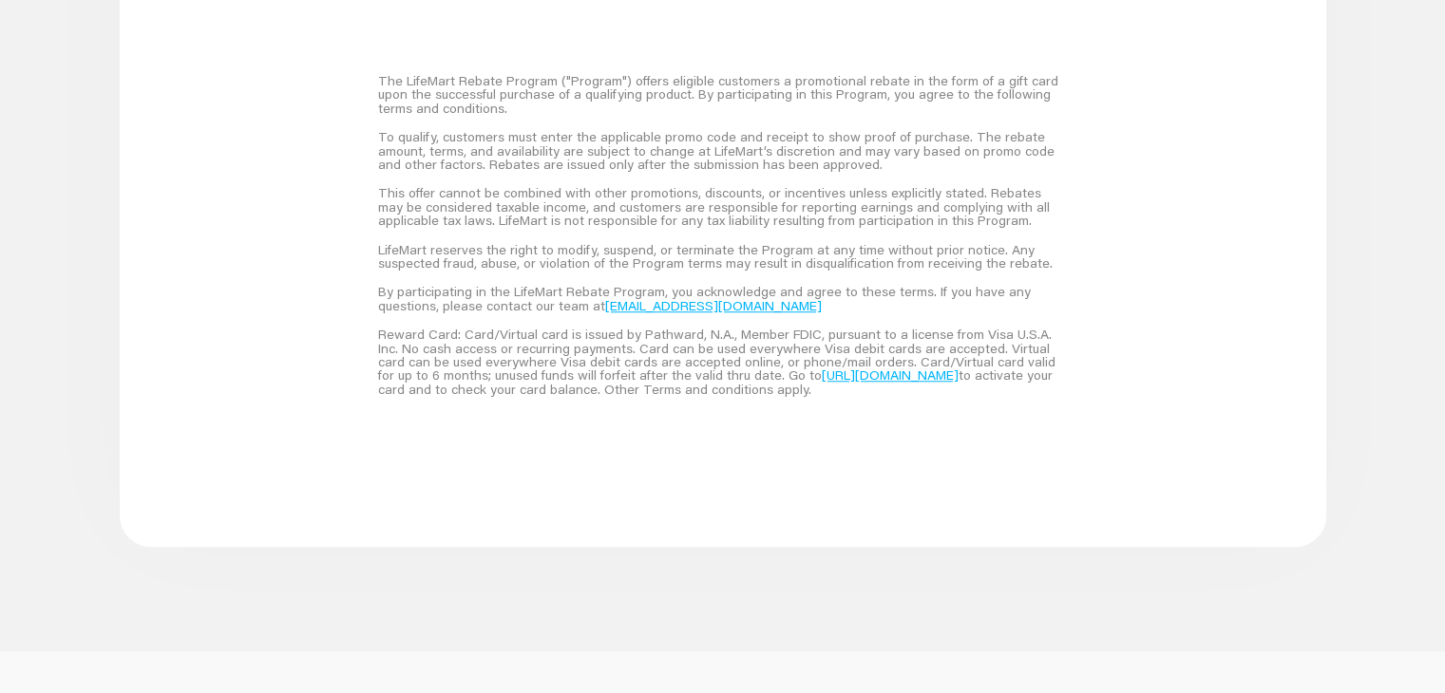
scroll to position [1534, 0]
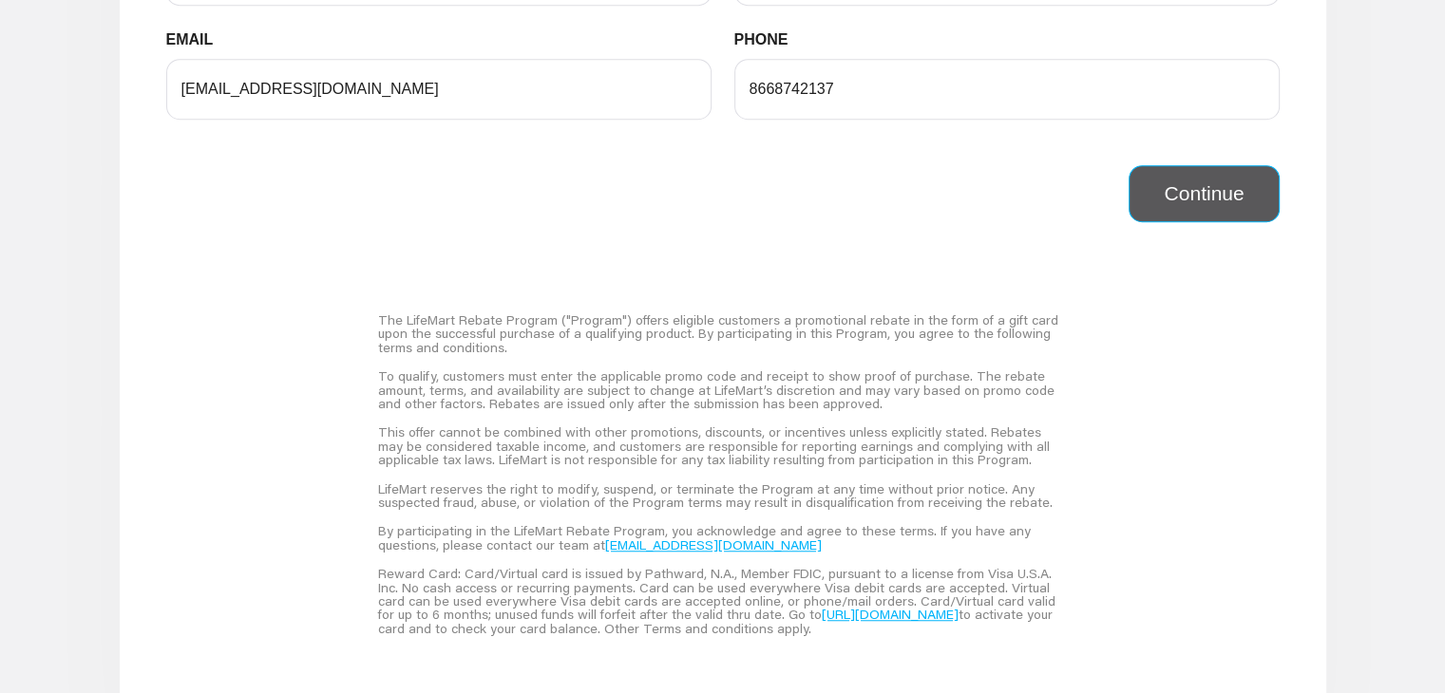
type input "79"
click at [1158, 218] on button "Continue" at bounding box center [1203, 193] width 150 height 57
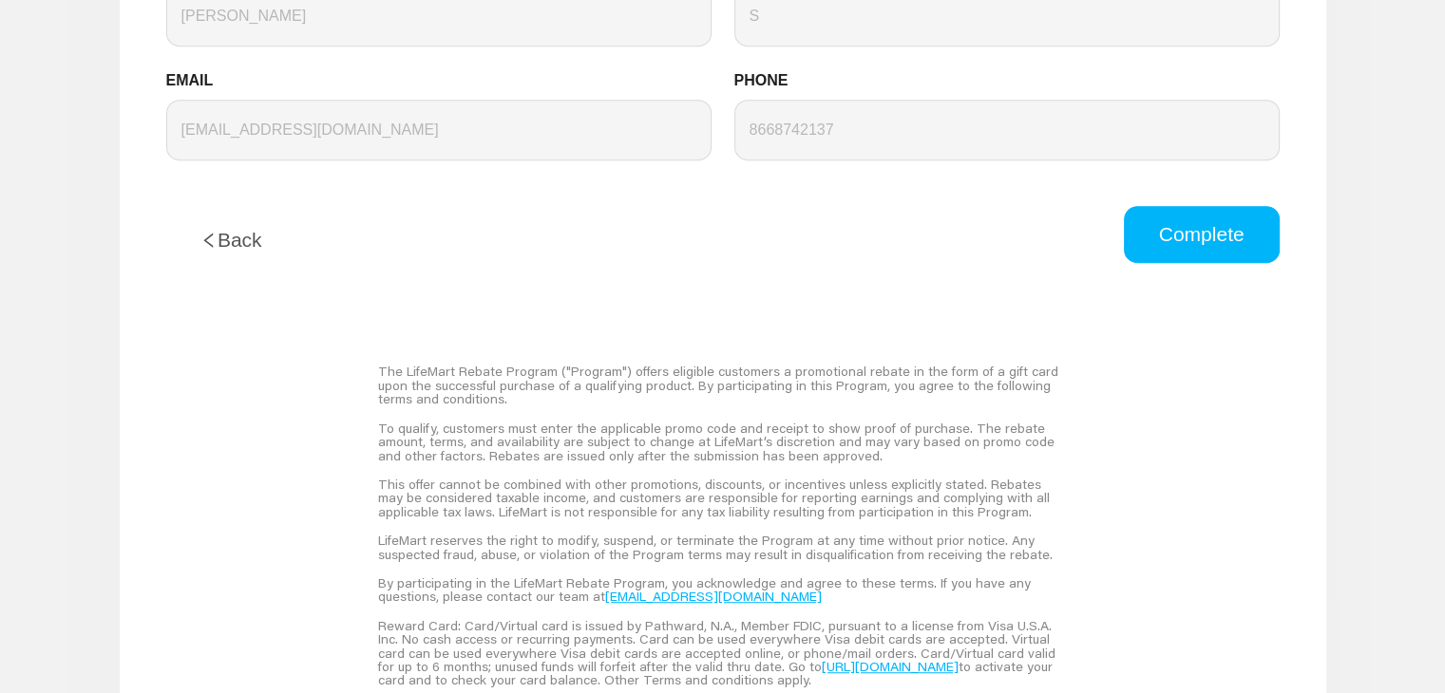
scroll to position [1151, 0]
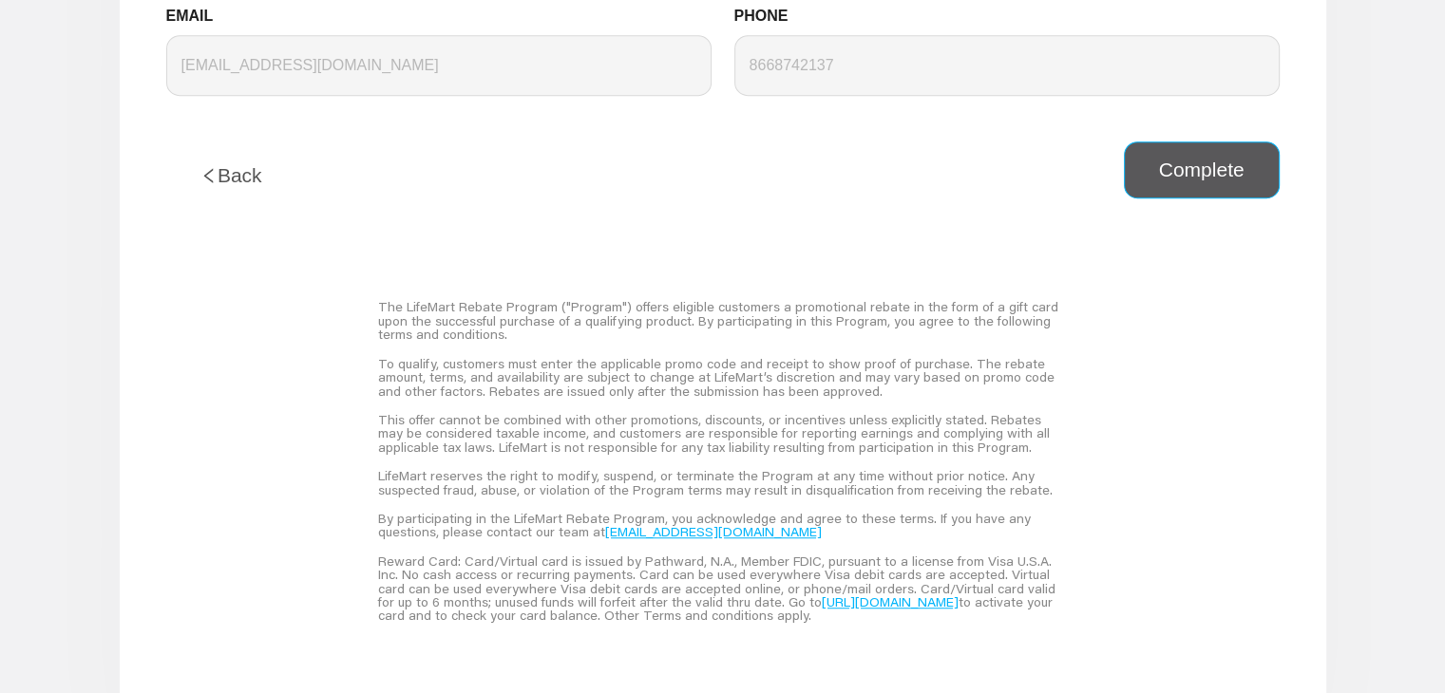
click at [1204, 187] on button "Complete" at bounding box center [1202, 170] width 156 height 57
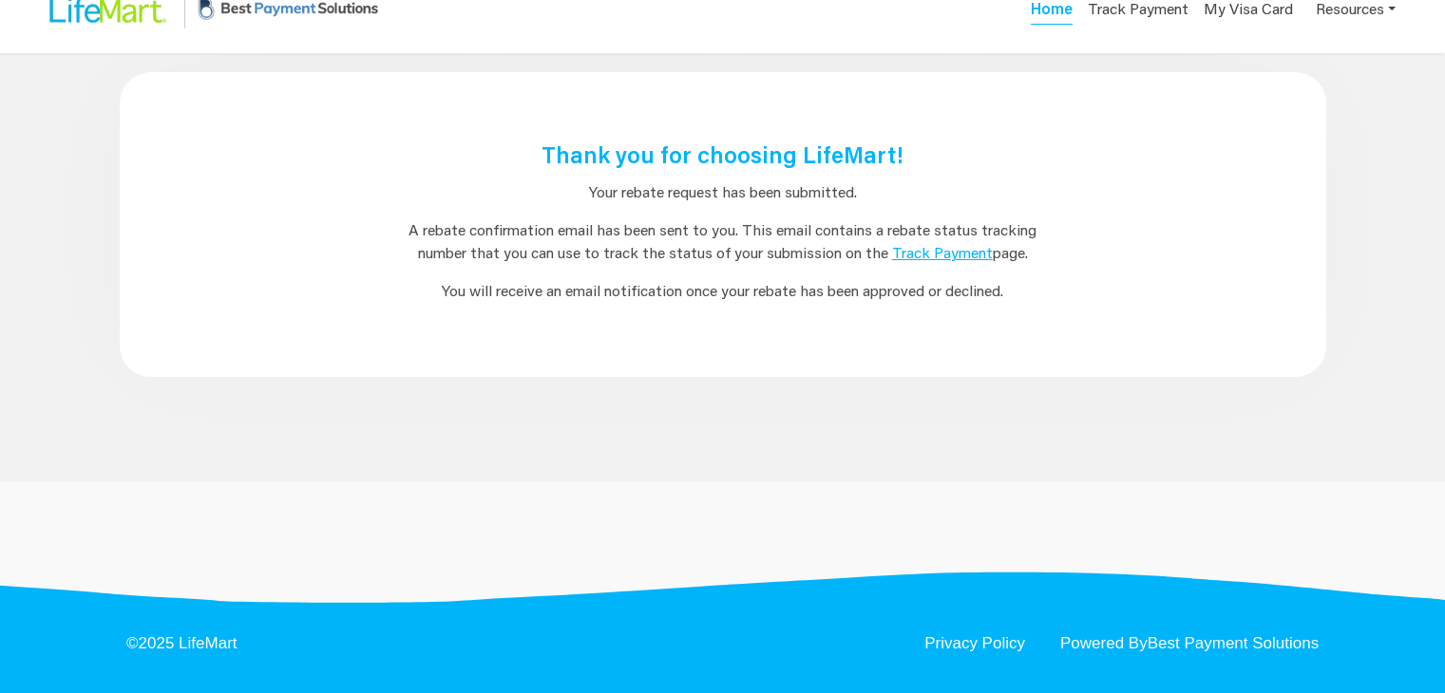
scroll to position [0, 0]
